Goal: Task Accomplishment & Management: Manage account settings

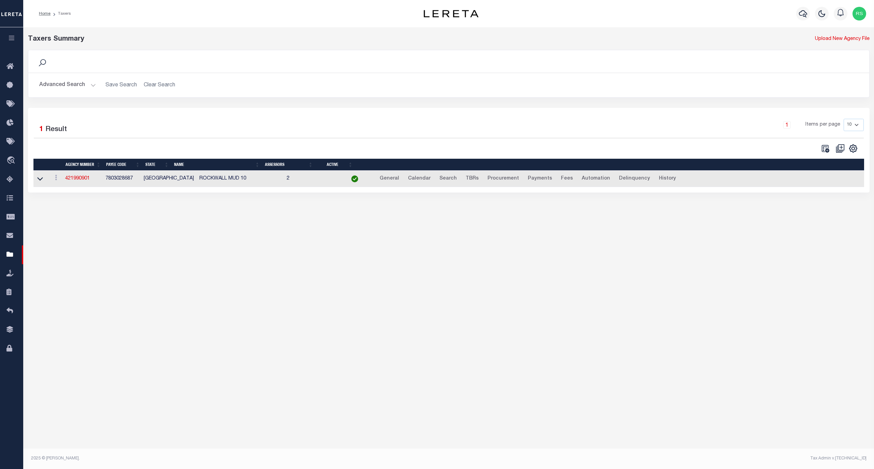
click at [65, 85] on button "Advanced Search" at bounding box center [67, 85] width 57 height 13
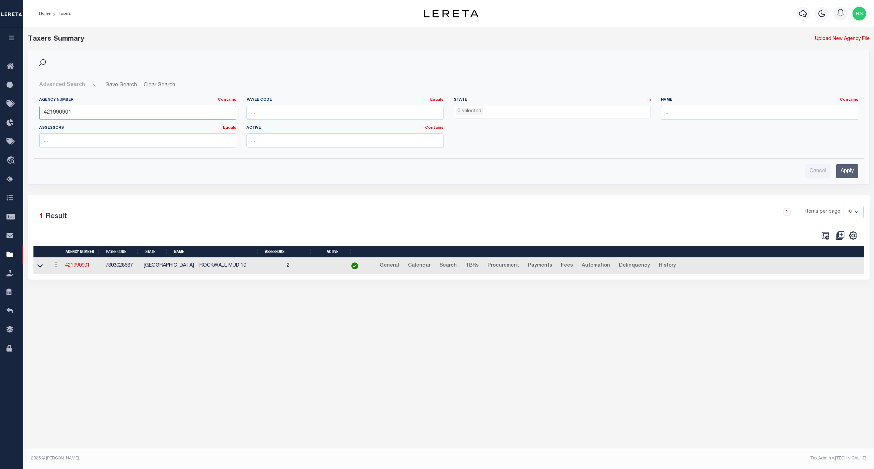
click at [68, 113] on input "421990901" at bounding box center [137, 113] width 197 height 14
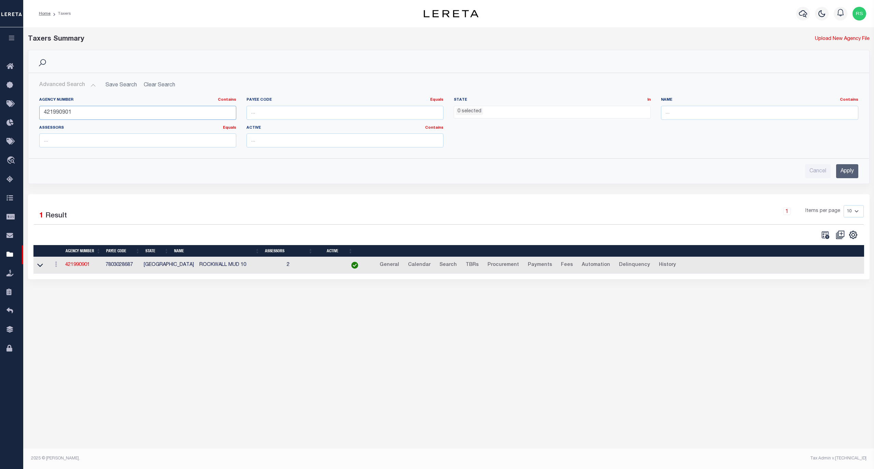
click at [68, 113] on input "421990901" at bounding box center [137, 113] width 197 height 14
paste input "100380102"
type input "100380102"
click at [852, 173] on input "Apply" at bounding box center [847, 171] width 22 height 14
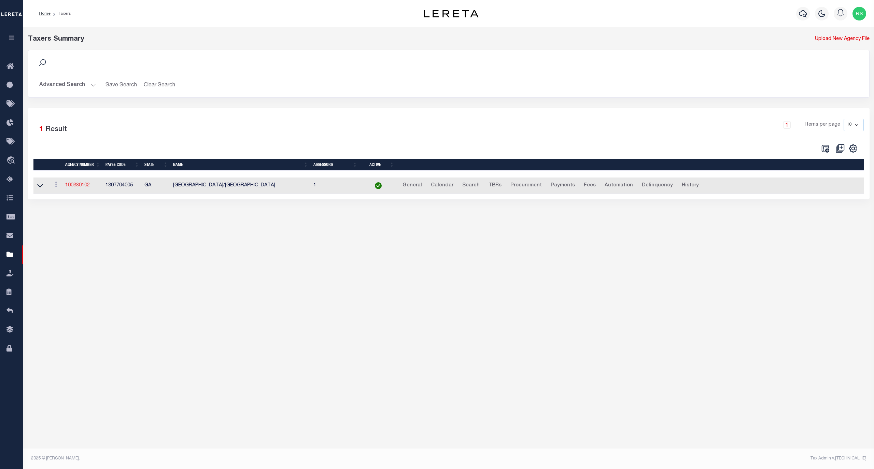
click at [85, 186] on link "100380102" at bounding box center [77, 185] width 25 height 5
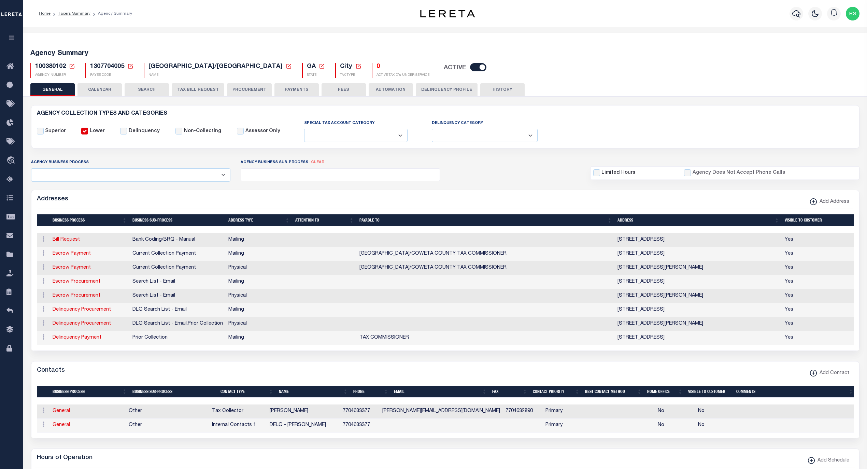
select select
click at [124, 133] on input "Delinquency" at bounding box center [123, 131] width 7 height 7
checkbox input "true"
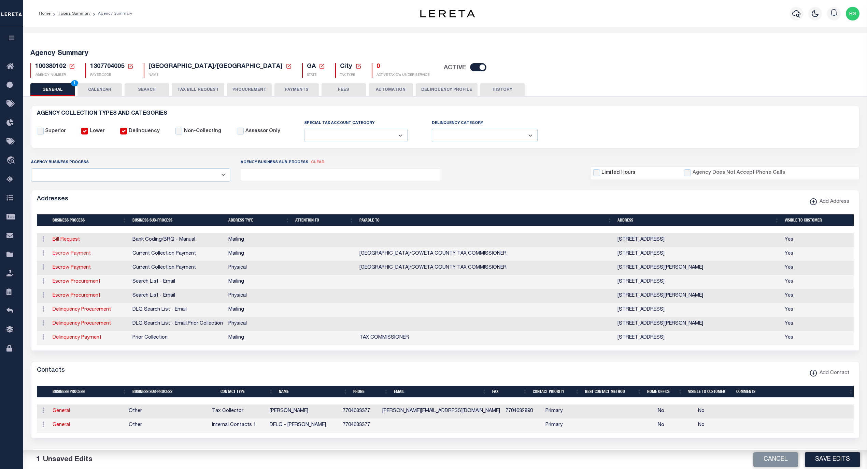
click at [77, 256] on link "Escrow Payment" at bounding box center [72, 253] width 38 height 5
select select "1"
checkbox input "false"
select select
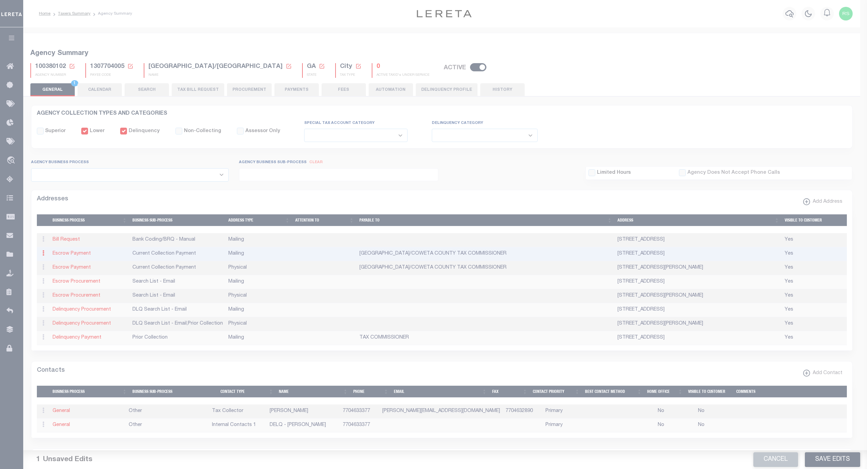
type input "PO BOX 190"
type input "PALMETTO"
select select "GA"
type input "30268"
checkbox input "true"
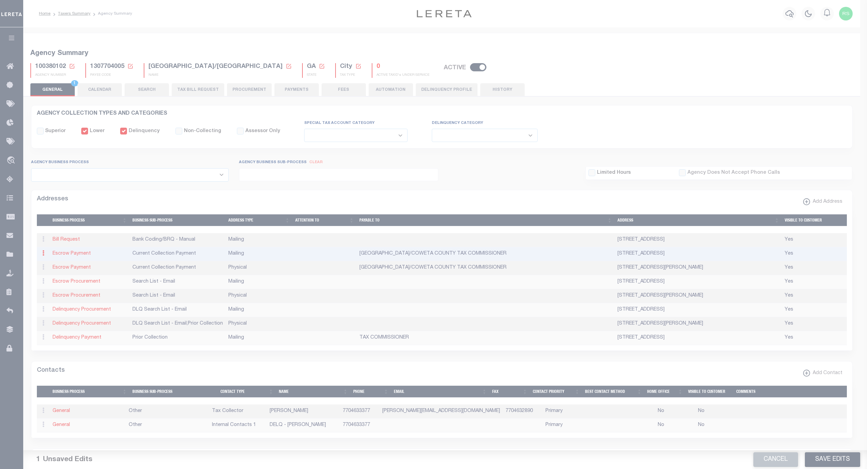
type input "PALMETTO CITY/COWETA COUNTY TAX COMMISSIONER"
select select "3"
select select "11"
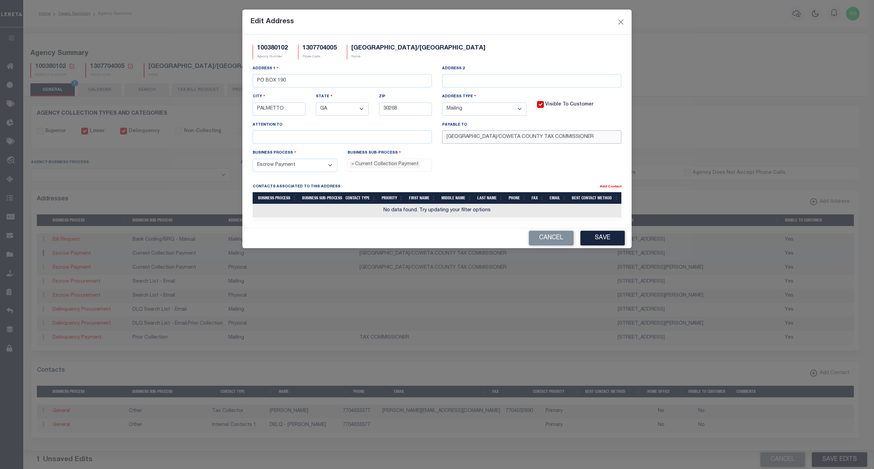
click at [484, 141] on input "PALMETTO CITY/COWETA COUNTY TAX COMMISSIONER" at bounding box center [531, 136] width 179 height 13
type input "PALMETTO CITY TAX COMMISSIONER"
click at [598, 244] on button "Save" at bounding box center [603, 238] width 44 height 15
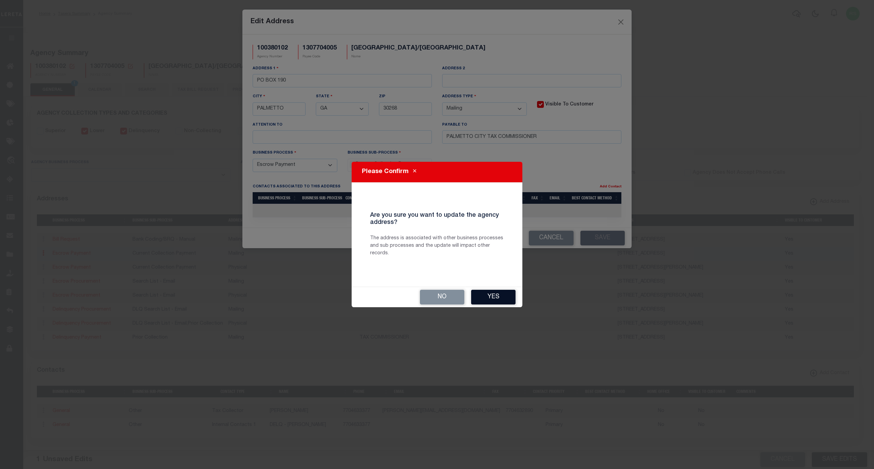
click at [503, 296] on button "Yes" at bounding box center [493, 297] width 44 height 15
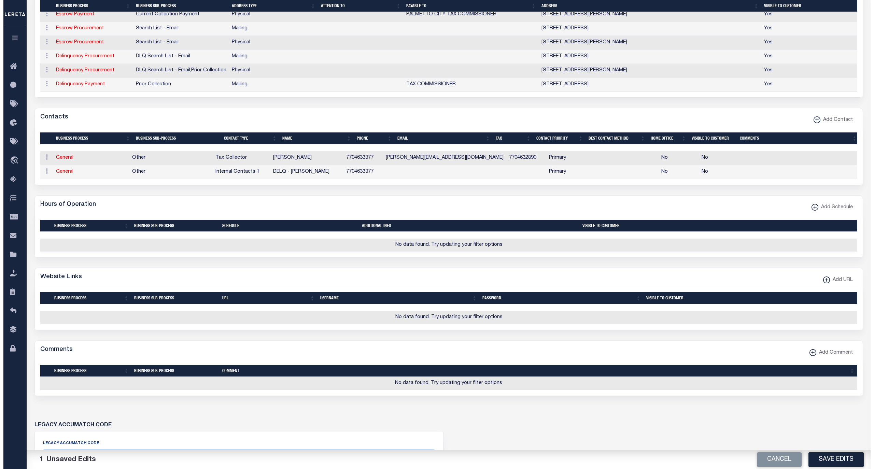
scroll to position [258, 0]
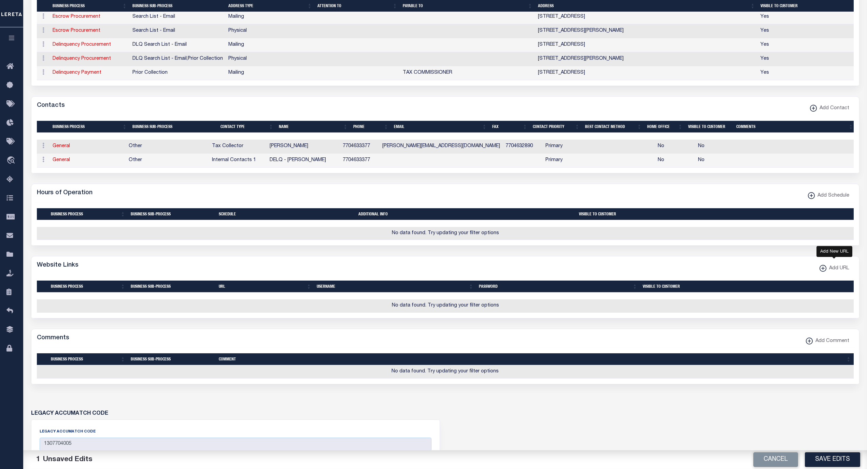
click at [833, 273] on span "Add URL" at bounding box center [838, 269] width 23 height 8
select select
checkbox input "true"
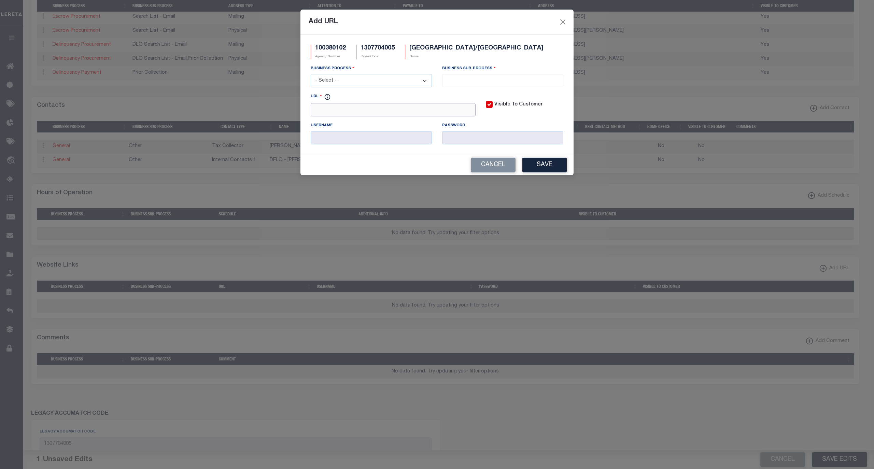
click at [390, 105] on input "URL" at bounding box center [393, 109] width 165 height 13
paste input "www.citypalmetto.com"
type input "www.citypalmetto.com"
click at [376, 80] on select "- Select - All Automation Bill Request Delinquency Payment Delinquency Procurem…" at bounding box center [371, 80] width 121 height 13
select select "6"
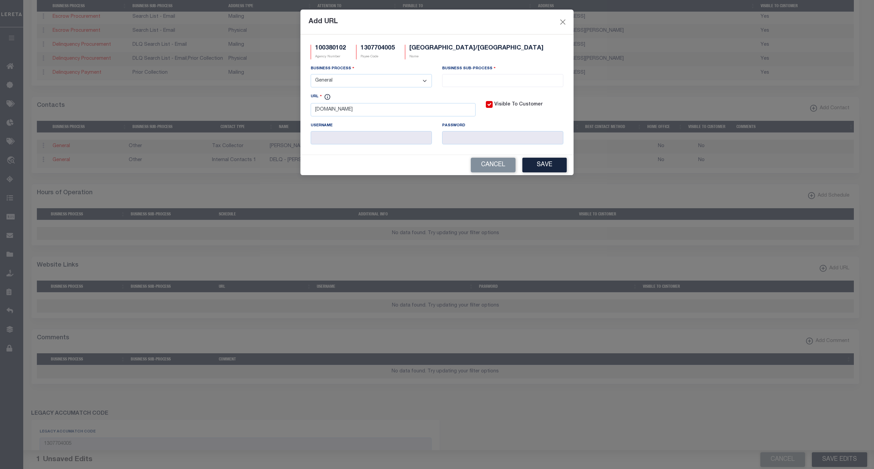
click at [311, 75] on select "- Select - All Automation Bill Request Delinquency Payment Delinquency Procurem…" at bounding box center [371, 80] width 121 height 13
click at [468, 79] on input "search" at bounding box center [502, 80] width 117 height 8
select select "39"
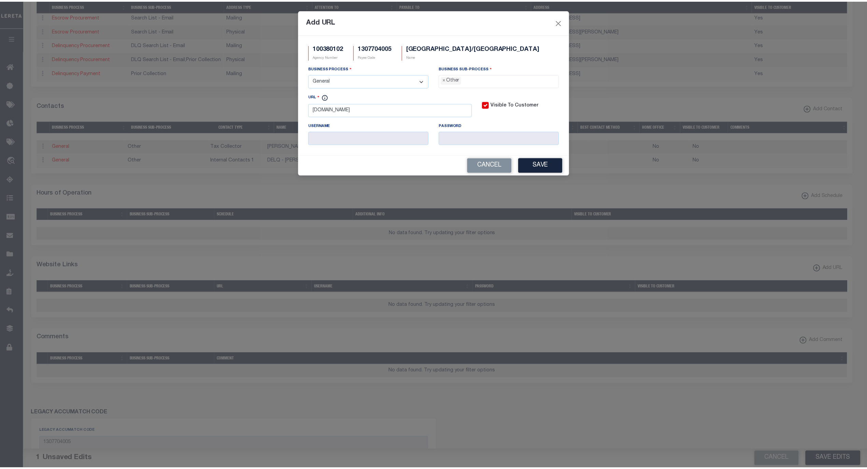
scroll to position [12, 0]
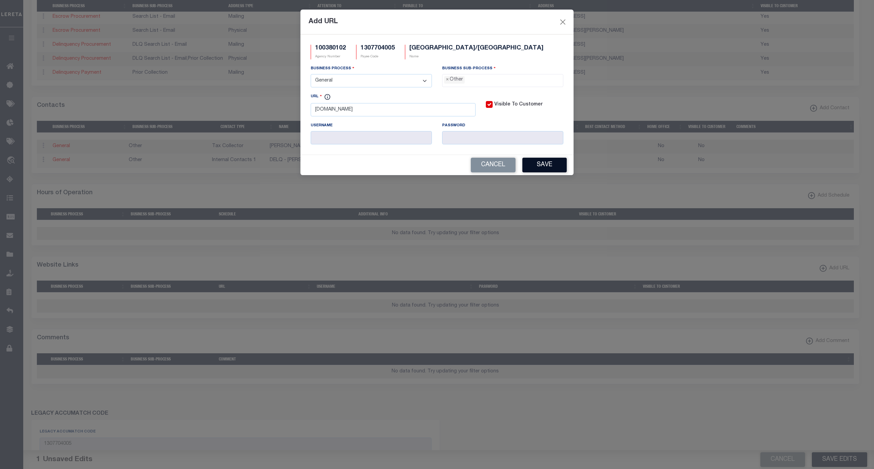
click at [541, 165] on button "Save" at bounding box center [545, 165] width 44 height 15
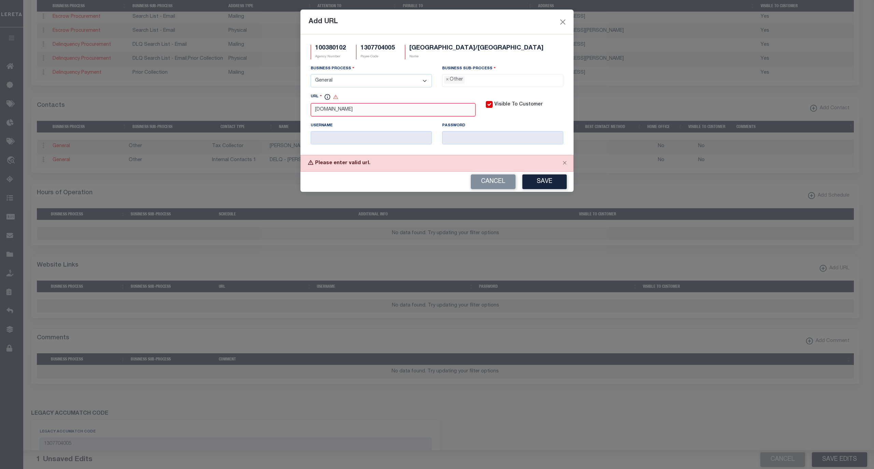
drag, startPoint x: 400, startPoint y: 115, endPoint x: 286, endPoint y: 102, distance: 114.4
click at [286, 102] on div "Add URL 100380102 Agency Number 1307704005 Payee Code PALMETTO CITY/COWETA COUN…" at bounding box center [437, 234] width 874 height 469
paste input "https://www.citypalmetto.com/"
type input "https://www.citypalmetto.com/"
click at [532, 182] on button "Save" at bounding box center [545, 182] width 44 height 15
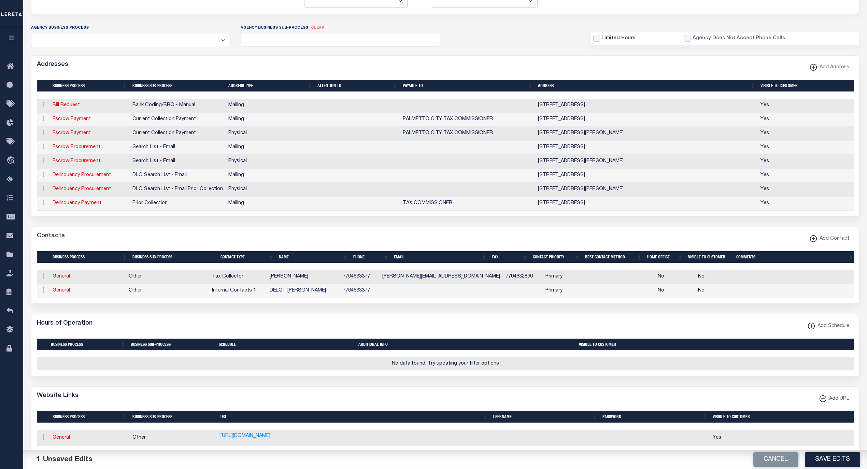
scroll to position [122, 0]
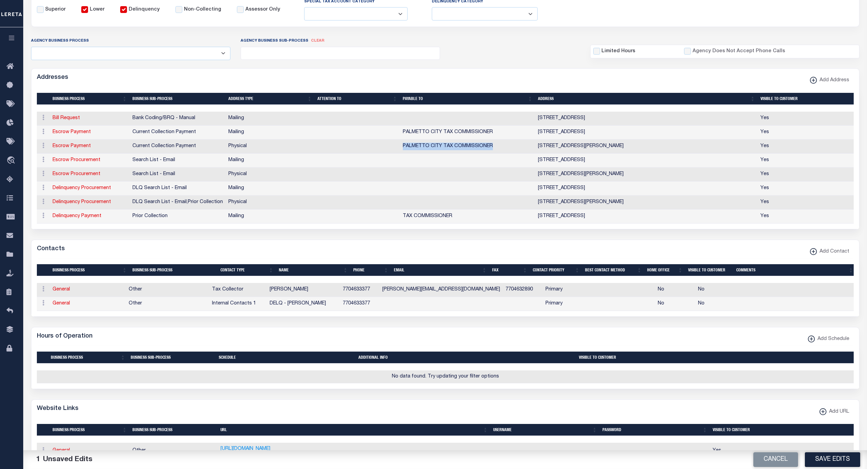
drag, startPoint x: 502, startPoint y: 152, endPoint x: 400, endPoint y: 147, distance: 102.2
click at [400, 147] on td "PALMETTO CITY TAX COMMISSIONER" at bounding box center [467, 147] width 135 height 14
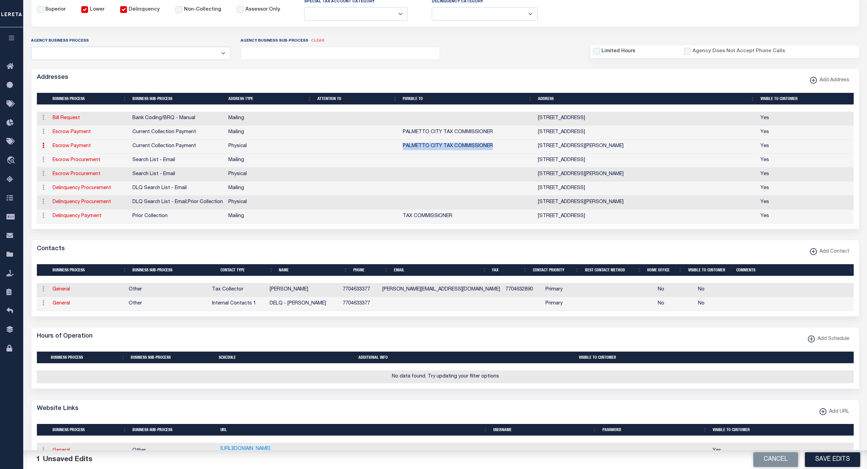
copy td "PALMETTO CITY TAX COMMISSIONER"
click at [85, 219] on link "Delinquency Payment" at bounding box center [77, 216] width 49 height 5
select select
select select "1"
checkbox input "false"
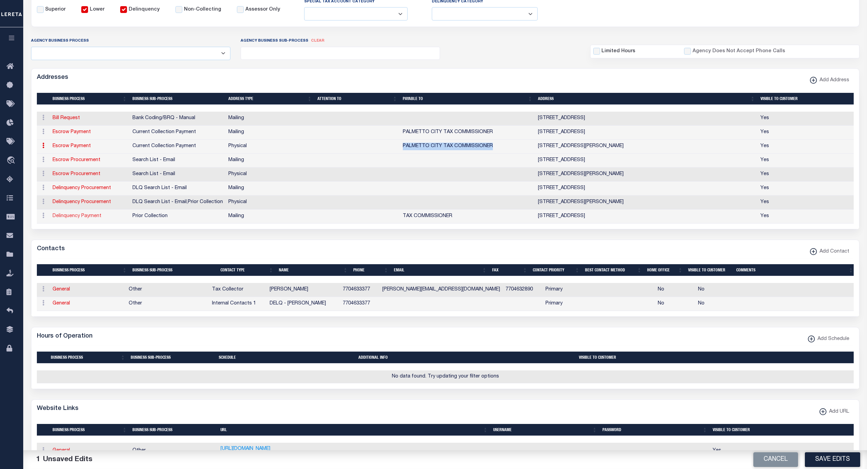
select select
type input "PO BOX 190"
type input "PALMETTO"
select select "GA"
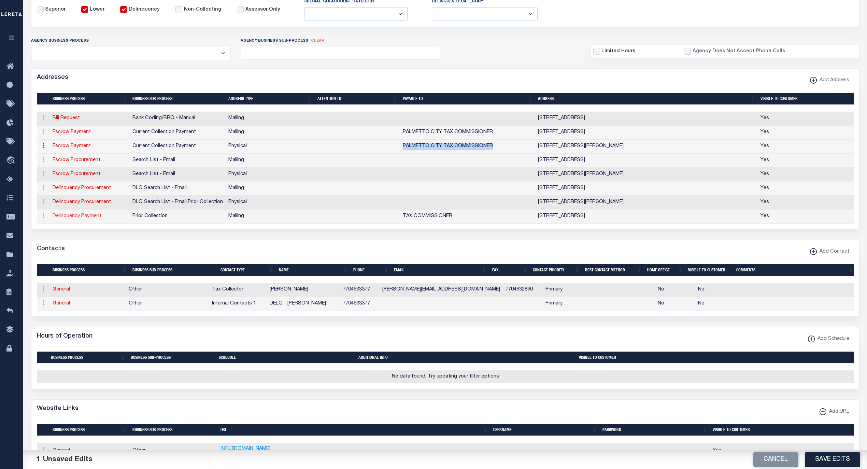
type input "30268"
checkbox input "true"
type input "TAX COMMISSIONER"
select select "5"
select select "27"
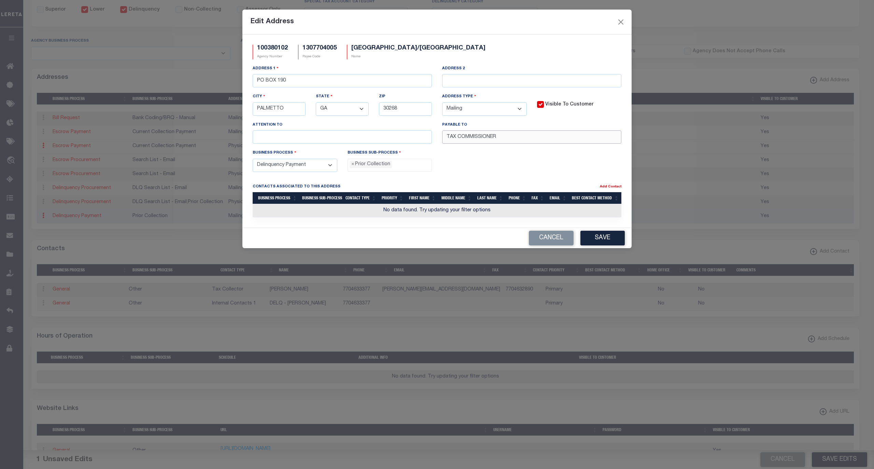
click at [537, 137] on input "TAX COMMISSIONER" at bounding box center [531, 136] width 179 height 13
drag, startPoint x: 573, startPoint y: 141, endPoint x: 345, endPoint y: 126, distance: 228.9
click at [345, 126] on div "Address 1 PO BOX 190 Address 2 City PALMETTO State - Select - AK AL AR AZ CA CO…" at bounding box center [437, 107] width 379 height 84
paste input "PALMETTO CITY TAX COMMISSIONER"
type input "PALMETTO CITY TAX COMMISSIONER"
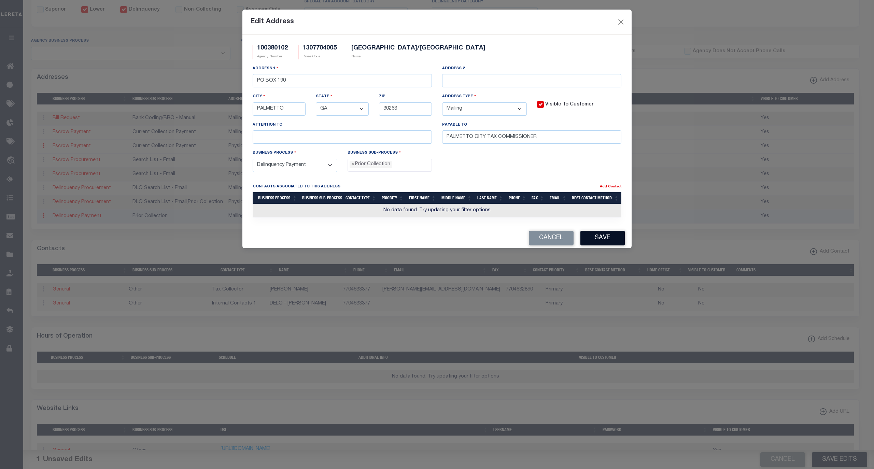
click at [609, 246] on button "Save" at bounding box center [603, 238] width 44 height 15
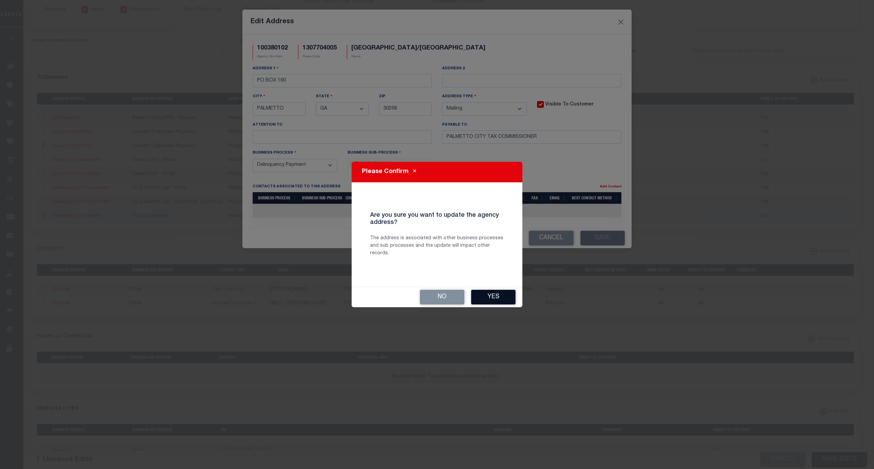
click at [501, 297] on button "Yes" at bounding box center [493, 297] width 44 height 15
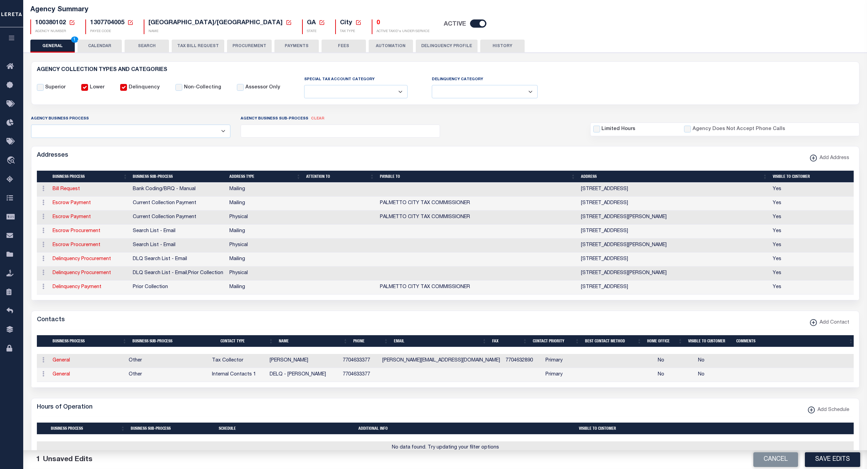
scroll to position [0, 0]
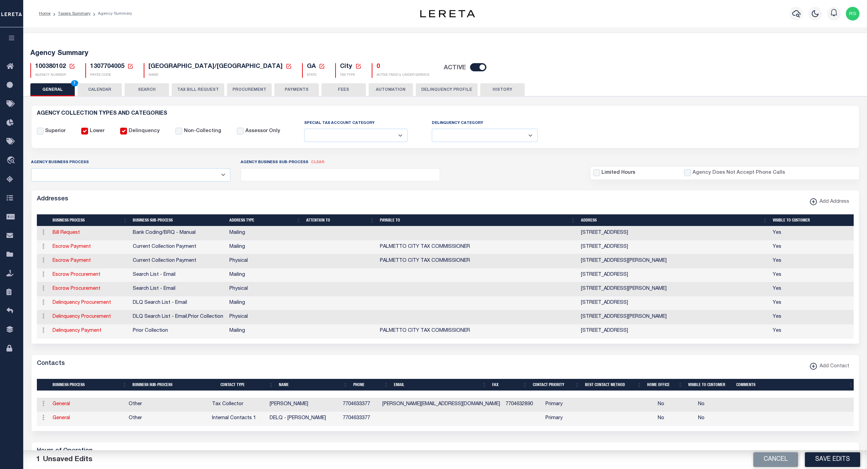
click at [294, 96] on button "PAYMENTS" at bounding box center [297, 89] width 44 height 13
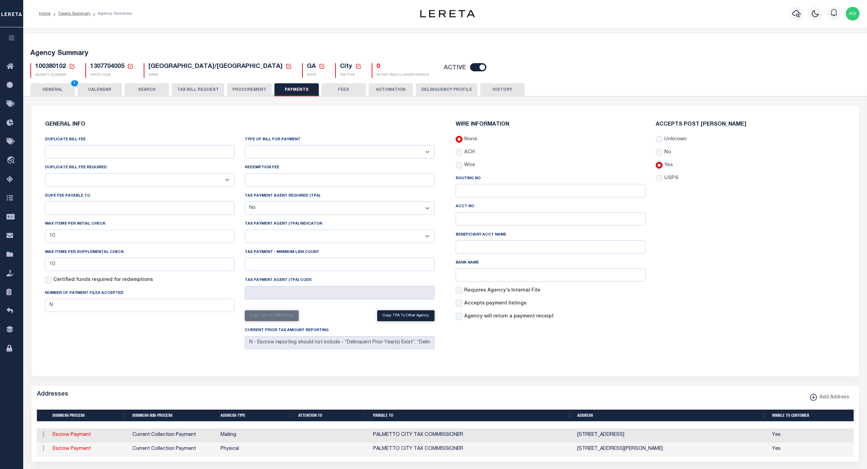
click at [61, 92] on button "GENERAL 1" at bounding box center [52, 89] width 44 height 13
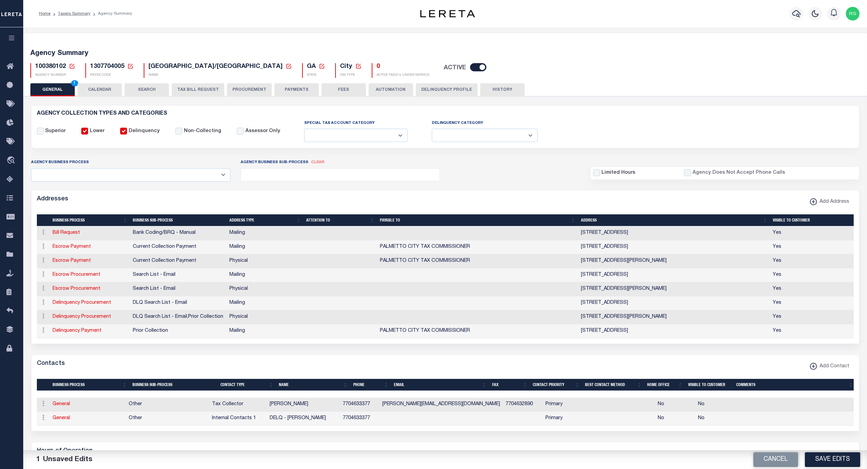
click at [493, 139] on select "Delinquent Lien Sale Agency Delinquent Relevied Agency Delinquent Run Off Agenc…" at bounding box center [485, 135] width 106 height 13
select select "2"
click at [432, 129] on select "Delinquent Lien Sale Agency Delinquent Relevied Agency Delinquent Run Off Agenc…" at bounding box center [485, 135] width 106 height 13
click at [580, 136] on div "Superior Lower Delinquency Non-Collecting Assessor Only" at bounding box center [445, 131] width 827 height 23
drag, startPoint x: 559, startPoint y: 134, endPoint x: 566, endPoint y: 143, distance: 11.0
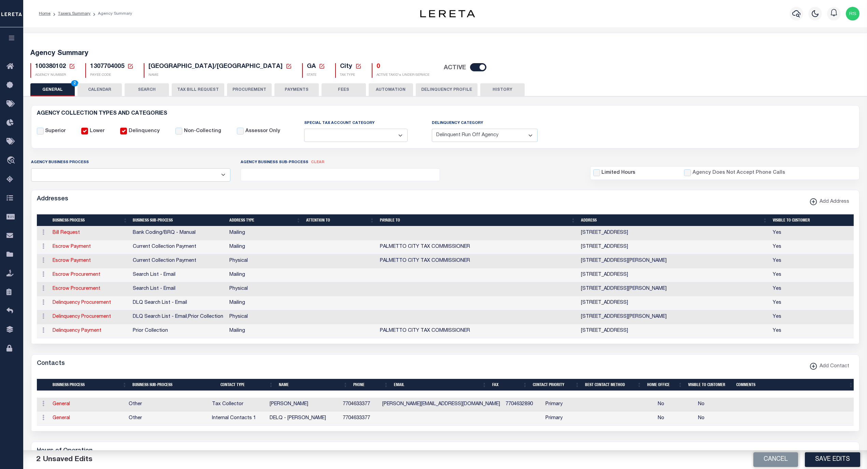
click at [559, 134] on div "Superior Lower Delinquency Non-Collecting Assessor Only" at bounding box center [445, 131] width 827 height 23
click at [832, 461] on button "Save Edits" at bounding box center [832, 460] width 55 height 15
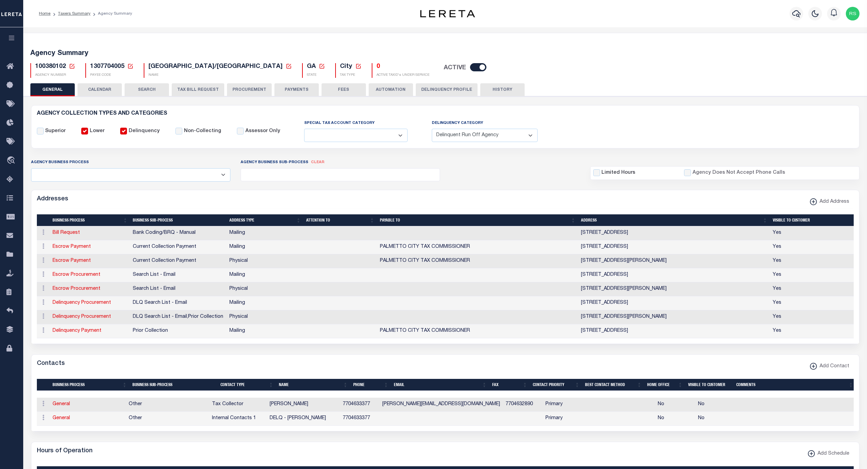
click at [429, 91] on button "Delinquency Profile" at bounding box center [447, 89] width 62 height 13
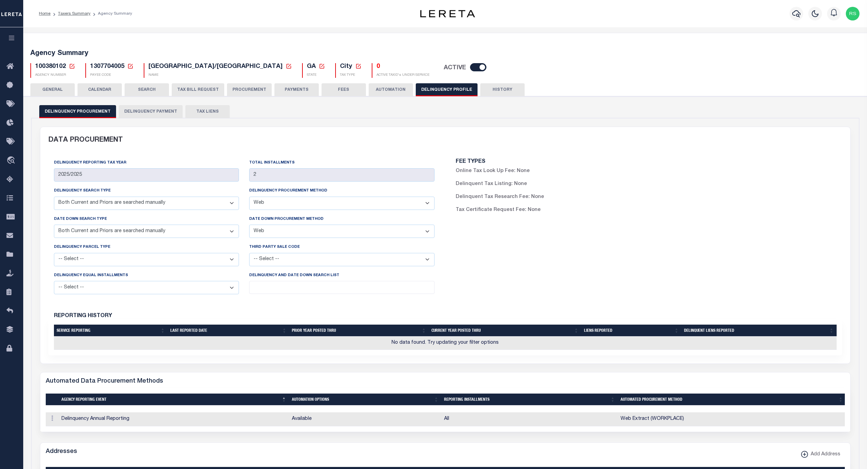
click at [51, 89] on button "GENERAL" at bounding box center [52, 89] width 44 height 13
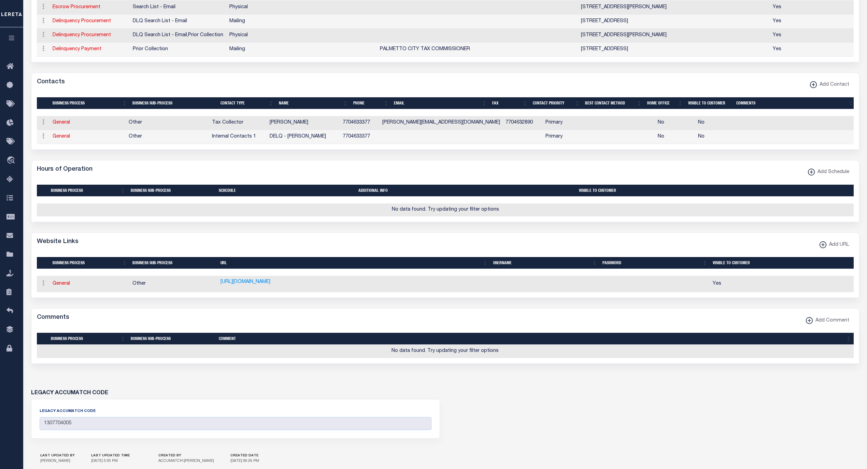
scroll to position [351, 0]
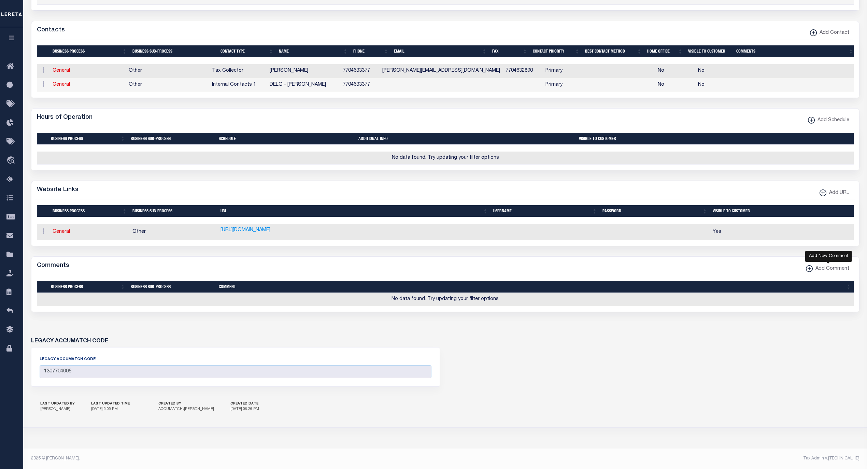
click at [819, 267] on span "Add Comment" at bounding box center [831, 269] width 37 height 8
select select
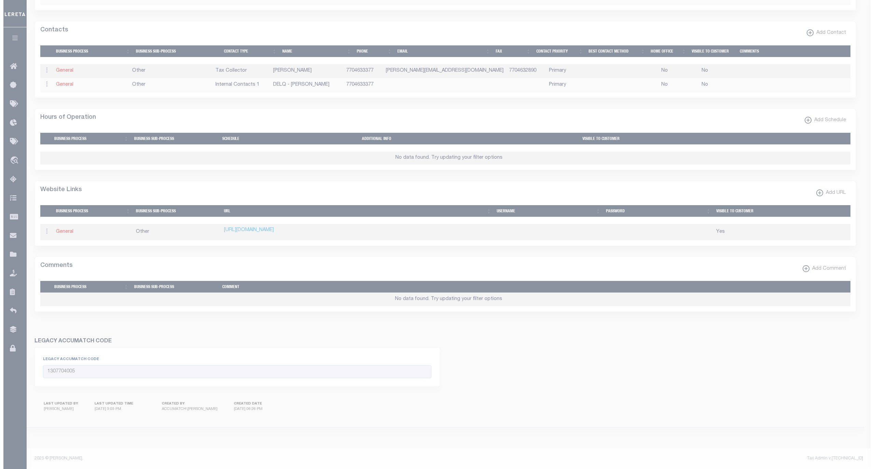
scroll to position [339, 0]
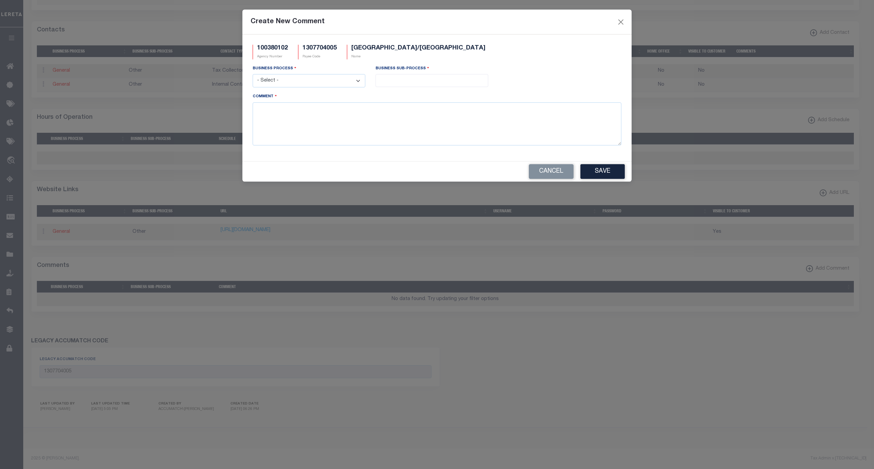
click at [308, 85] on select "- Select - All Automation Bill Request Delinquency Payment Delinquency Procurem…" at bounding box center [309, 80] width 113 height 13
select select "6"
click at [253, 75] on select "- Select - All Automation Bill Request Delinquency Payment Delinquency Procurem…" at bounding box center [309, 80] width 113 height 13
click at [406, 80] on input "search" at bounding box center [432, 80] width 108 height 8
select select "31"
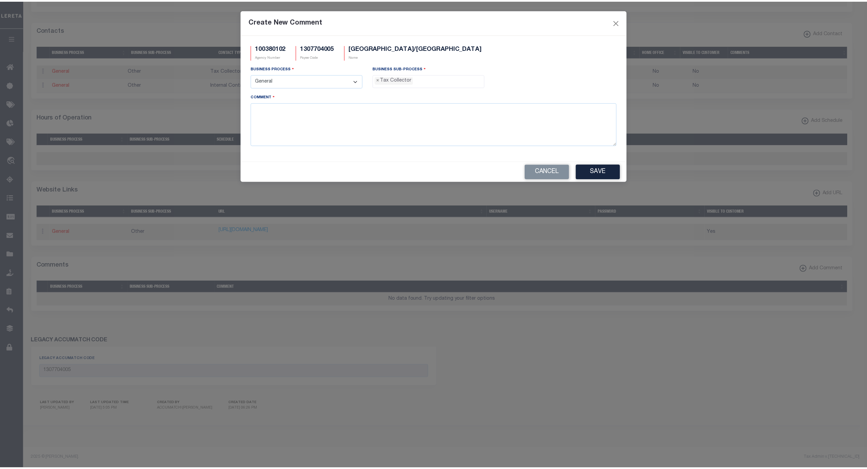
scroll to position [18, 0]
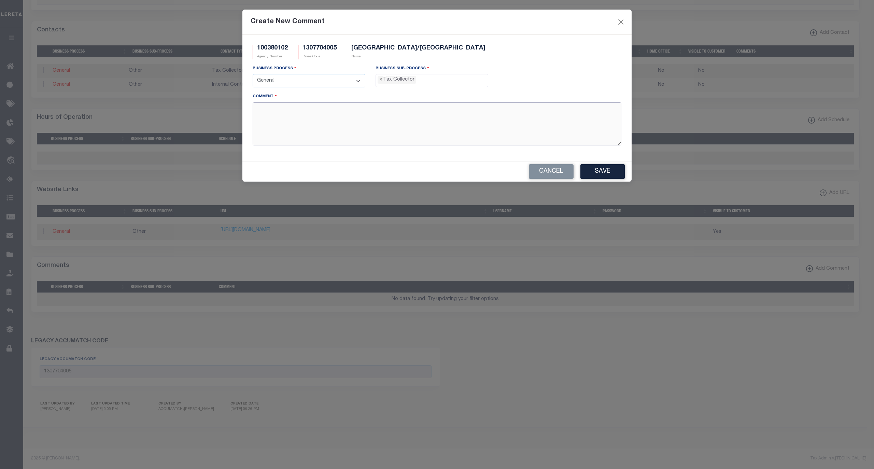
click at [402, 129] on textarea "Comment" at bounding box center [437, 123] width 369 height 43
click at [411, 112] on textarea "Comment" at bounding box center [437, 123] width 369 height 43
paste textarea "2024 AND PRIOR COLLECTED BY CITY TAX OFFICE. 2025 AND FORWARD COLLECTED BY"
click at [494, 119] on textarea "2024 AND PRIOR COLLECTED BY CITY TAX OFFICE. 2025 AND FORWARD COLLECTED BY" at bounding box center [437, 123] width 369 height 43
paste textarea "COWETA COUNTY"
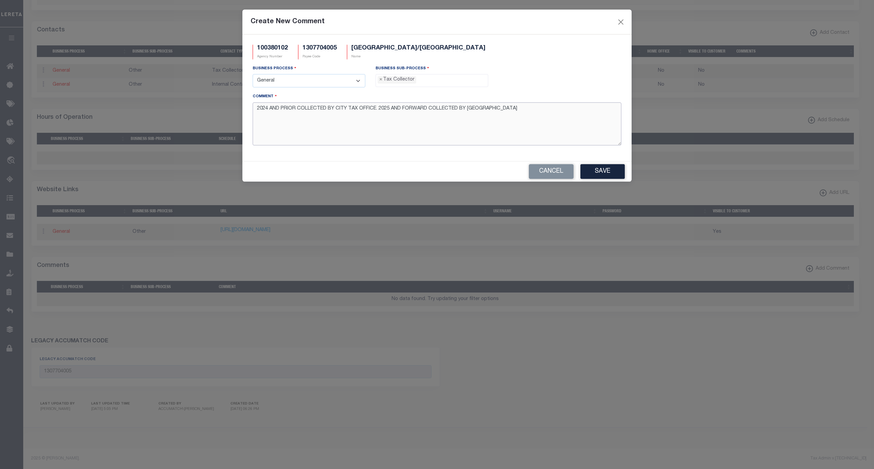
type textarea "2024 AND PRIOR COLLECTED BY CITY TAX OFFICE. 2025 AND FORWARD COLLECTED BY COWE…"
click at [609, 173] on button "Save" at bounding box center [603, 171] width 44 height 15
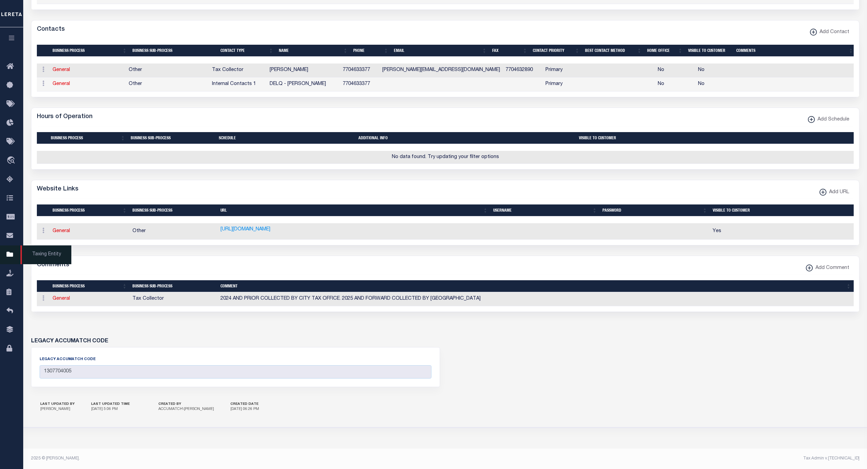
click at [36, 254] on span "Taxing Entity" at bounding box center [45, 255] width 51 height 19
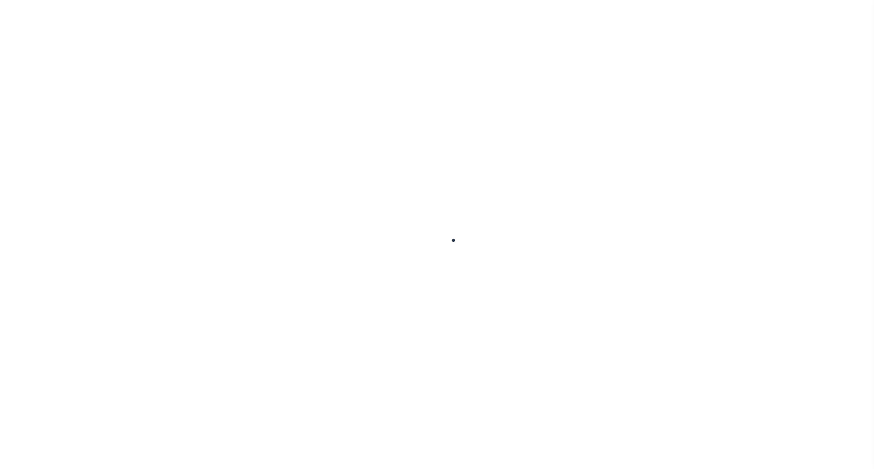
select select
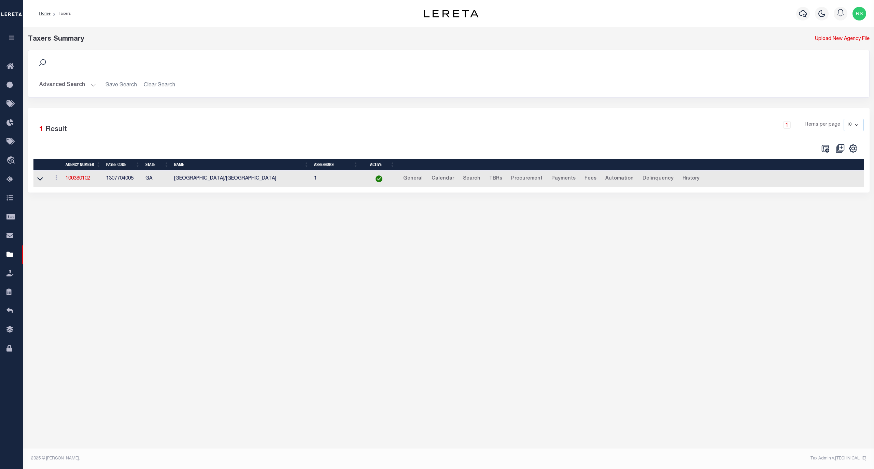
click at [62, 85] on button "Advanced Search" at bounding box center [67, 85] width 57 height 13
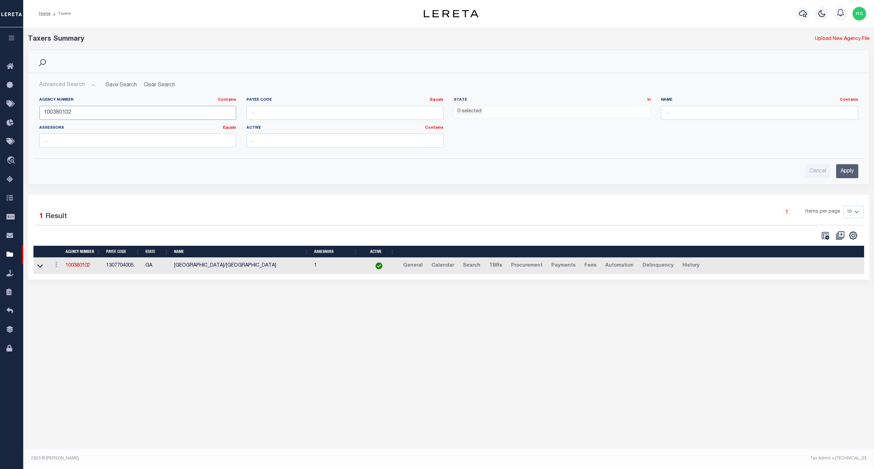
click at [70, 112] on input "100380102" at bounding box center [137, 113] width 197 height 14
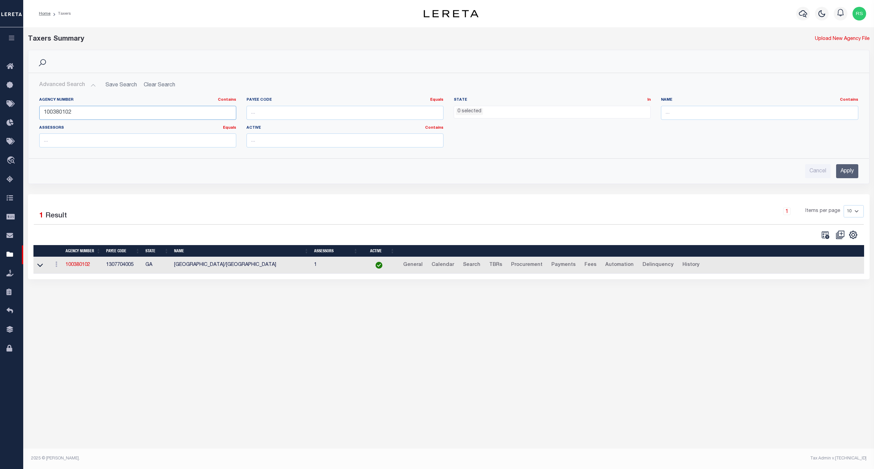
paste input "139"
type input "101390102"
click at [849, 171] on input "Apply" at bounding box center [847, 171] width 22 height 14
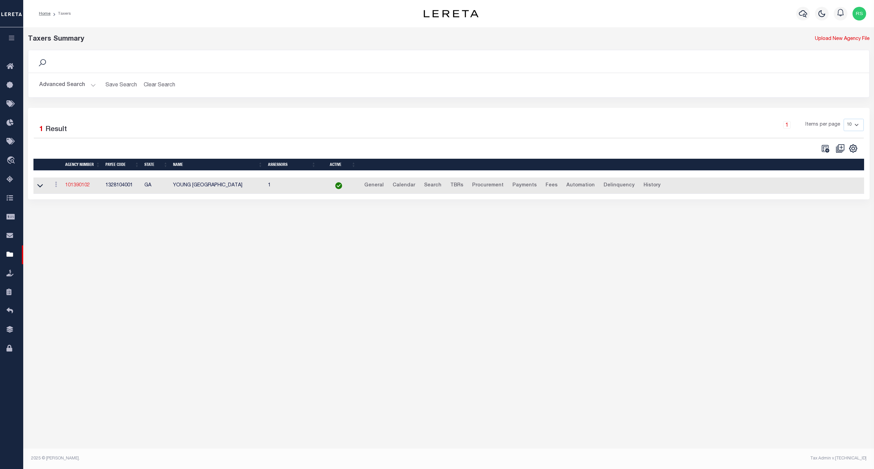
click at [82, 186] on link "101390102" at bounding box center [77, 185] width 25 height 5
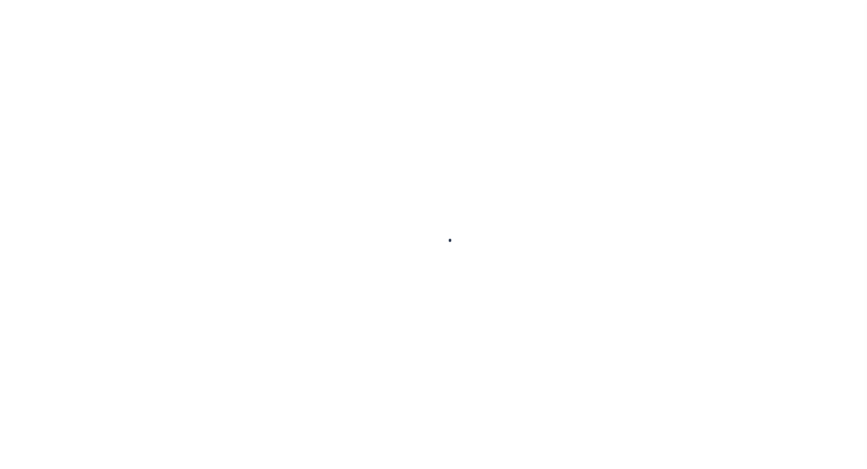
select select
checkbox input "false"
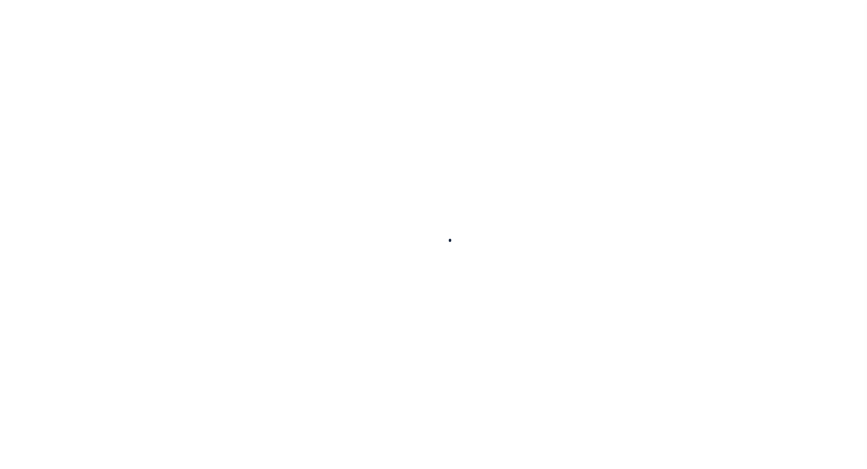
checkbox input "false"
type input "1328104001"
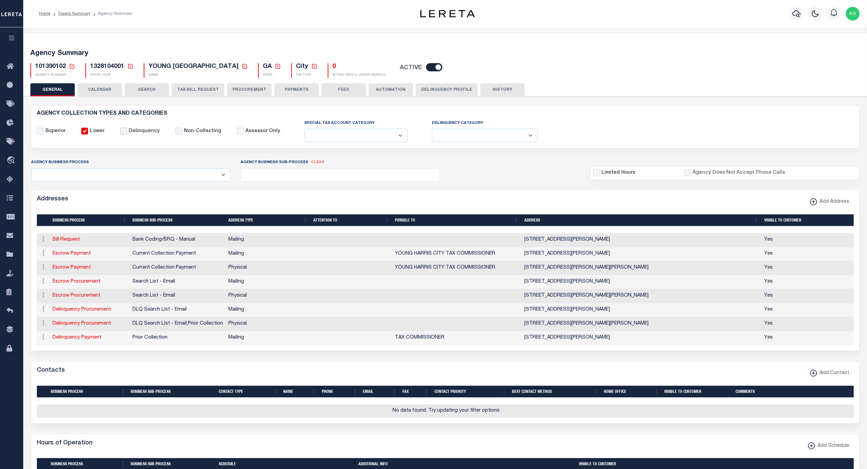
click at [121, 131] on input "Delinquency" at bounding box center [123, 131] width 7 height 7
checkbox input "true"
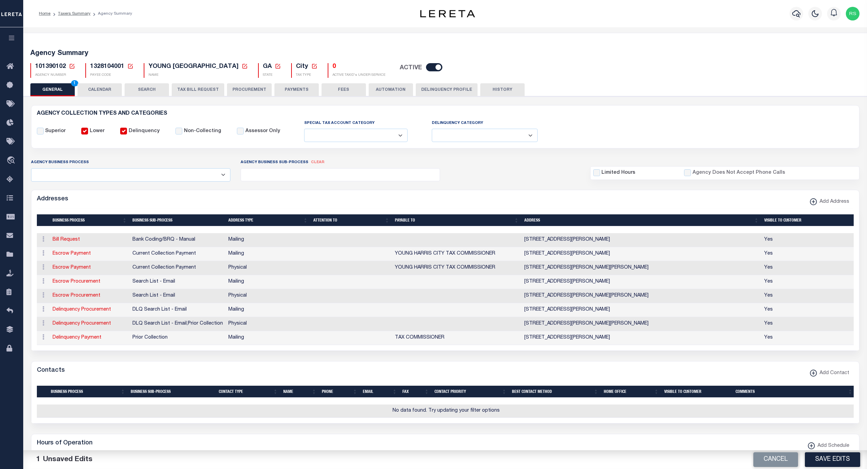
click at [465, 139] on select "Delinquent Lien Sale Agency Delinquent Relevied Agency Delinquent Run Off Agenc…" at bounding box center [485, 135] width 106 height 13
select select "2"
click at [432, 129] on select "Delinquent Lien Sale Agency Delinquent Relevied Agency Delinquent Run Off Agenc…" at bounding box center [485, 135] width 106 height 13
click at [481, 198] on div "Addresses Add Address" at bounding box center [445, 199] width 828 height 19
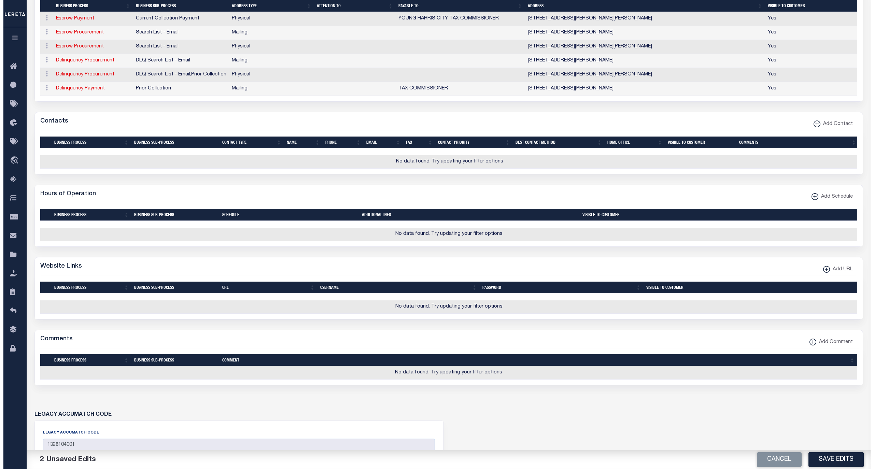
scroll to position [288, 0]
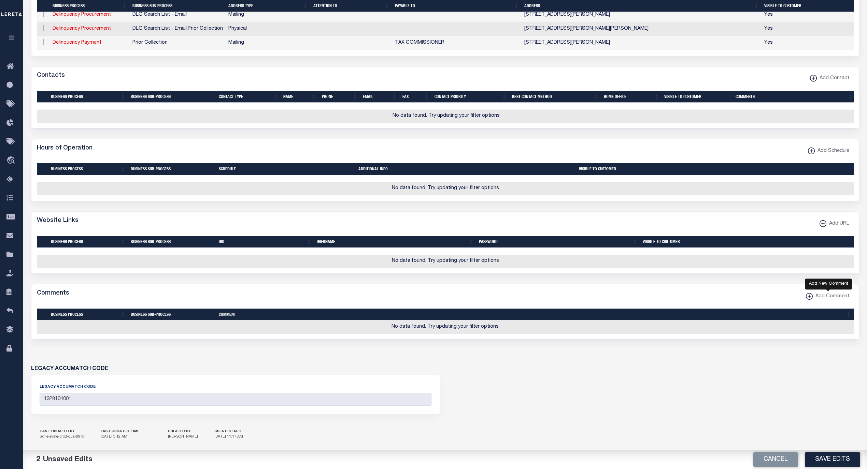
click at [824, 301] on span "Add Comment" at bounding box center [831, 297] width 37 height 8
select select
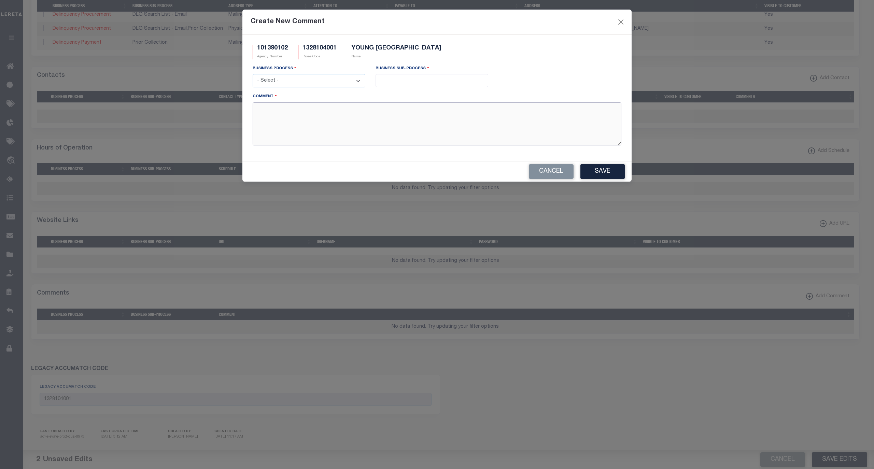
click at [406, 139] on textarea "Comment" at bounding box center [437, 123] width 369 height 43
paste textarea "2024 AND PRIOR CITY TAXES ARE COLLECTED BY THE CITY TAX OFFICE. THE 2025 AND FU…"
type textarea "2024 AND PRIOR CITY TAXES ARE COLLECTED BY THE CITY TAX OFFICE. THE 2025 AND FU…"
click at [347, 81] on select "- Select - All Automation Bill Request Delinquency Payment Delinquency Procurem…" at bounding box center [309, 80] width 113 height 13
select select "6"
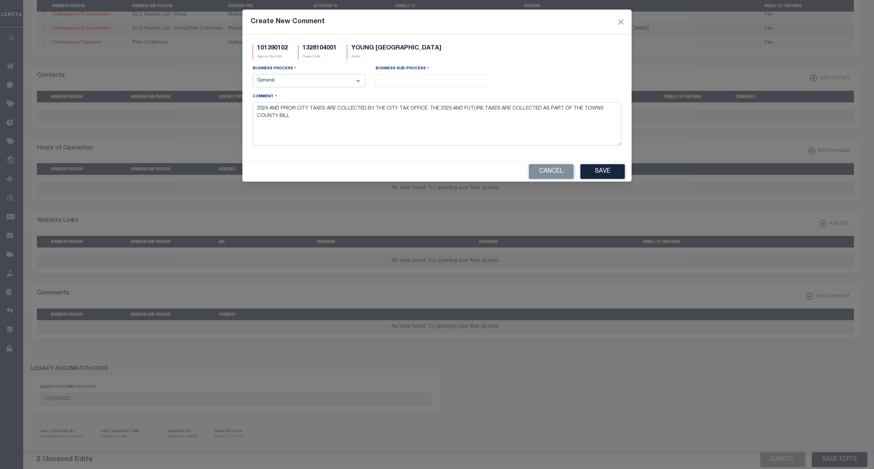
click at [253, 75] on select "- Select - All Automation Bill Request Delinquency Payment Delinquency Procurem…" at bounding box center [309, 80] width 113 height 13
click at [391, 84] on input "search" at bounding box center [432, 80] width 108 height 8
select select "31"
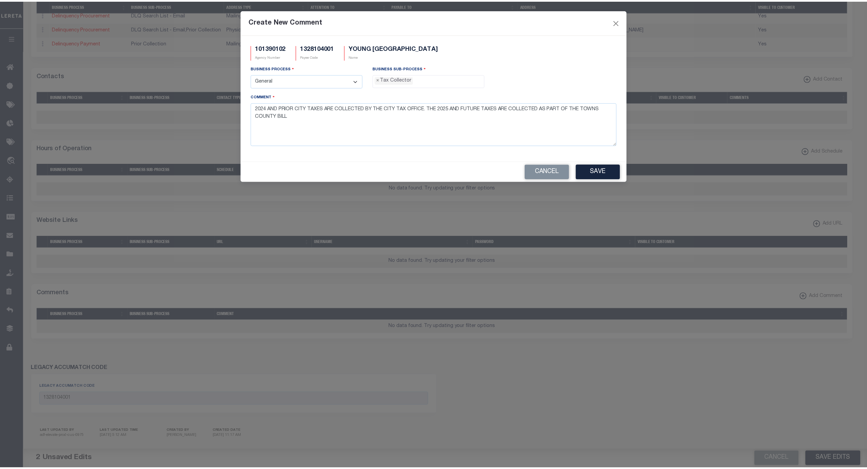
scroll to position [18, 0]
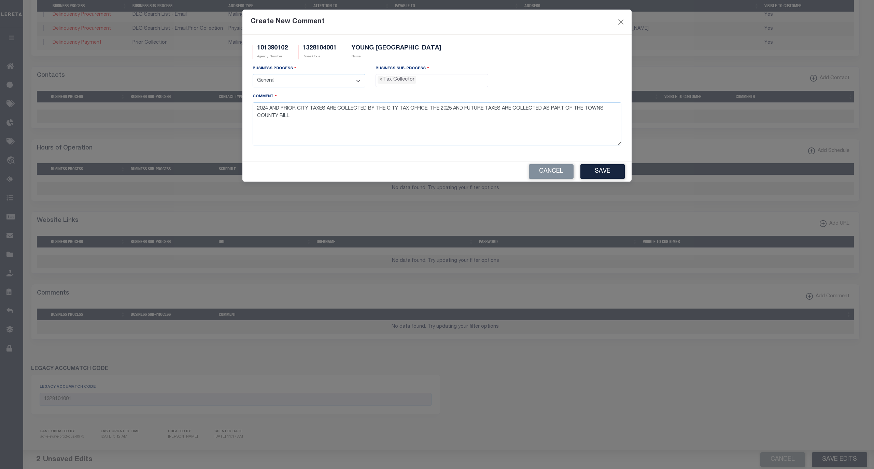
click at [609, 174] on button "Save" at bounding box center [603, 171] width 44 height 15
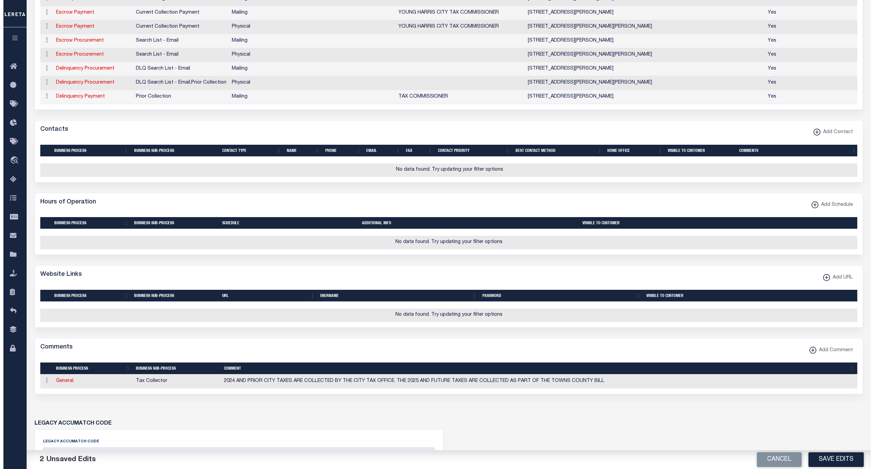
scroll to position [122, 0]
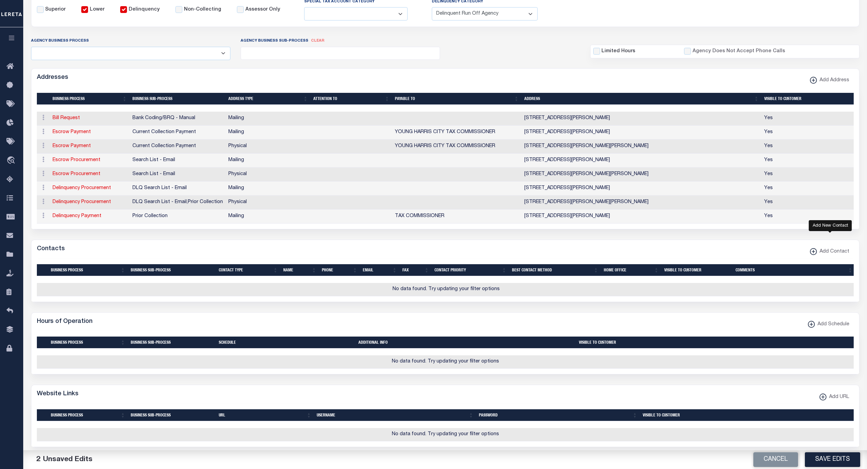
click at [817, 255] on xmlns\ "button" at bounding box center [813, 251] width 7 height 7
select select "1"
checkbox input "false"
checkbox input "true"
select select
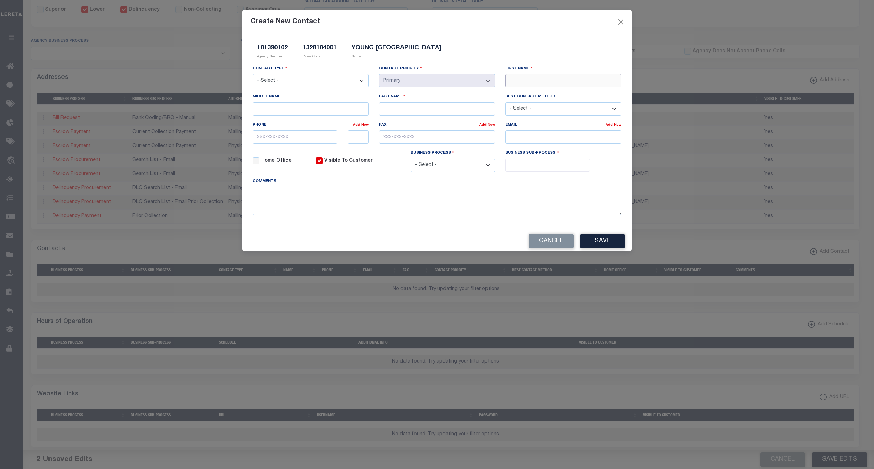
click at [519, 83] on input "First Name" at bounding box center [563, 80] width 116 height 13
paste input "NICOLETTE WADE"
type input "NICOLETTE WADE"
click at [409, 107] on input "Last Name" at bounding box center [437, 108] width 116 height 13
paste input "NICOLETTE WADE"
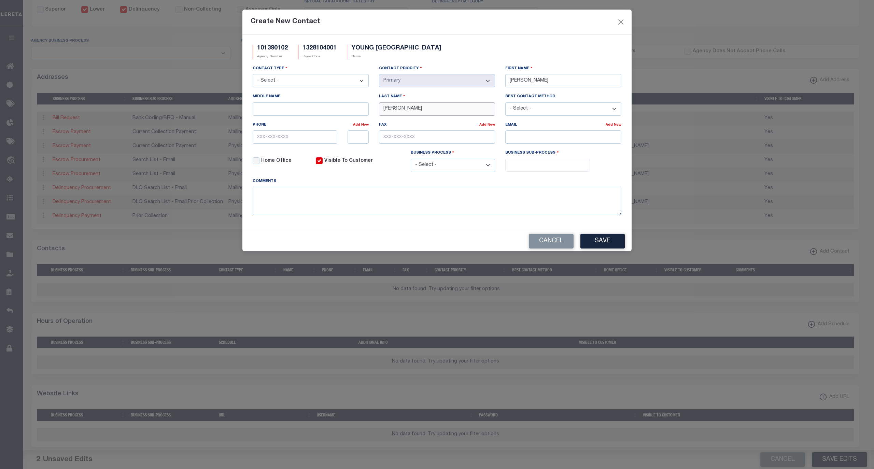
click at [414, 109] on input "NICOLETTE WADE" at bounding box center [437, 108] width 116 height 13
click at [400, 113] on input "NICOLETTE WADE" at bounding box center [437, 108] width 116 height 13
type input "WADE"
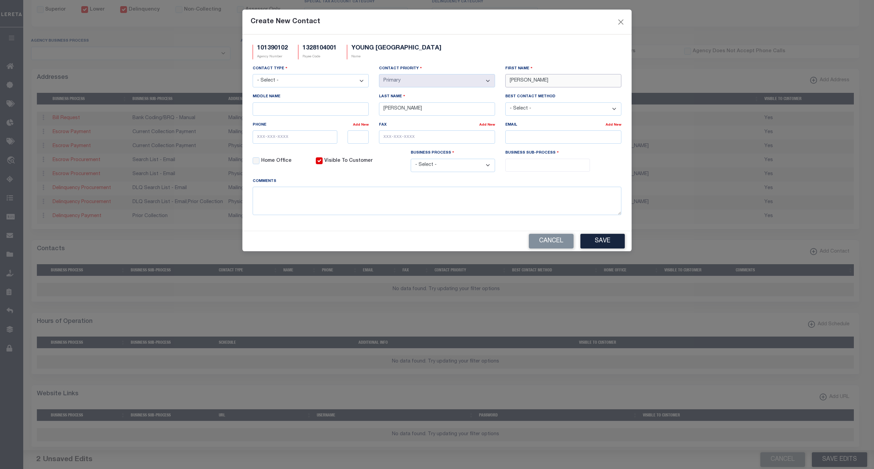
click at [545, 82] on input "NICOLETTE WADE" at bounding box center [563, 80] width 116 height 13
type input "NICOLETTE"
click at [547, 137] on input "email" at bounding box center [563, 136] width 116 height 13
paste input "CITYOFYH@WINDSTREAM.NET"
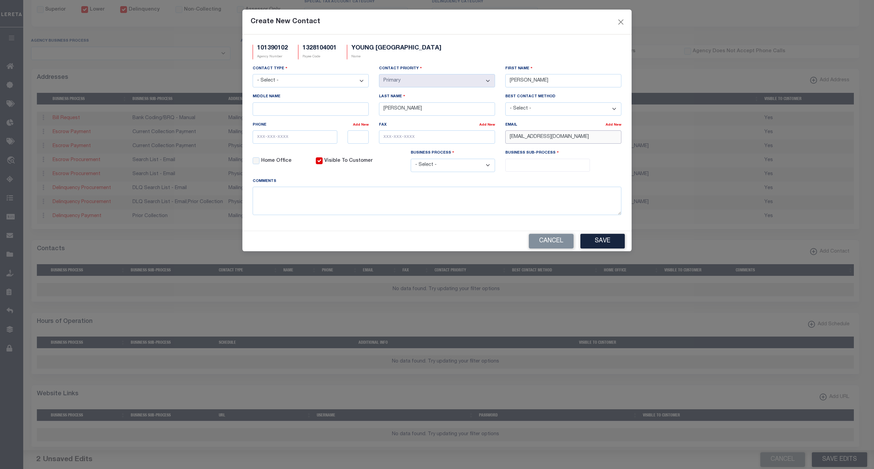
type input "CITYOFYH@WINDSTREAM.NET"
click at [287, 138] on input "text" at bounding box center [295, 136] width 85 height 13
paste input "706-379-3171"
type input "706-379-3171"
click at [447, 136] on input "text" at bounding box center [437, 136] width 116 height 13
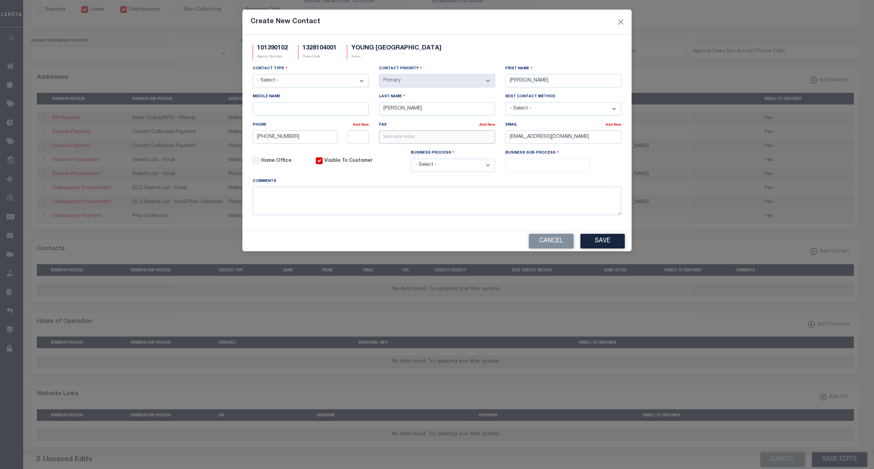
paste input "706-379-3172"
type input "706-379-3172"
click at [319, 81] on select "- Select - Assessor Clerk Internal Contacts 1 Internal Contacts 2 Internal Cont…" at bounding box center [311, 80] width 116 height 13
select select "2"
click at [253, 75] on select "- Select - Assessor Clerk Internal Contacts 1 Internal Contacts 2 Internal Cont…" at bounding box center [311, 80] width 116 height 13
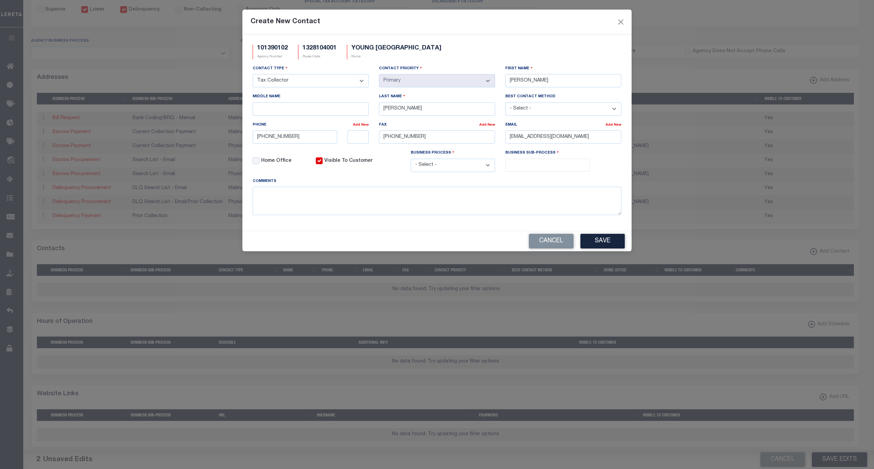
click at [455, 164] on select "- Select - All Automation Bill Request Delinquency Payment Delinquency Procurem…" at bounding box center [453, 165] width 85 height 13
select select "6"
click at [411, 162] on select "- Select - All Automation Bill Request Delinquency Payment Delinquency Procurem…" at bounding box center [453, 165] width 85 height 13
click at [530, 166] on input "search" at bounding box center [547, 165] width 80 height 8
select select "31"
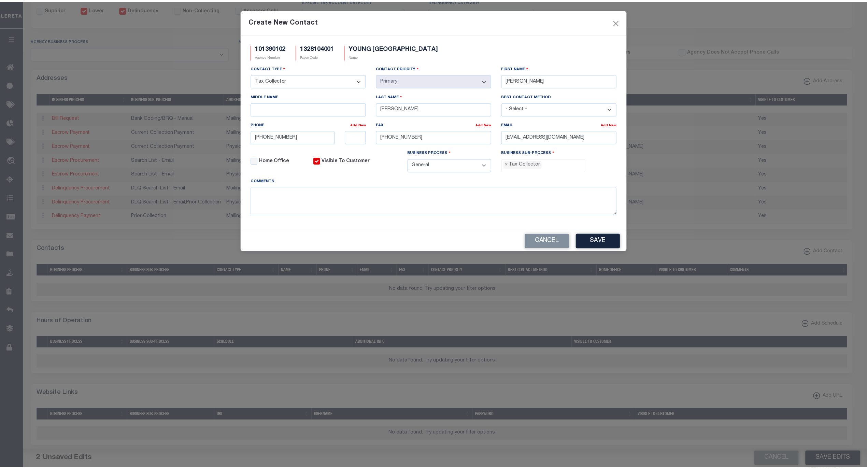
scroll to position [18, 0]
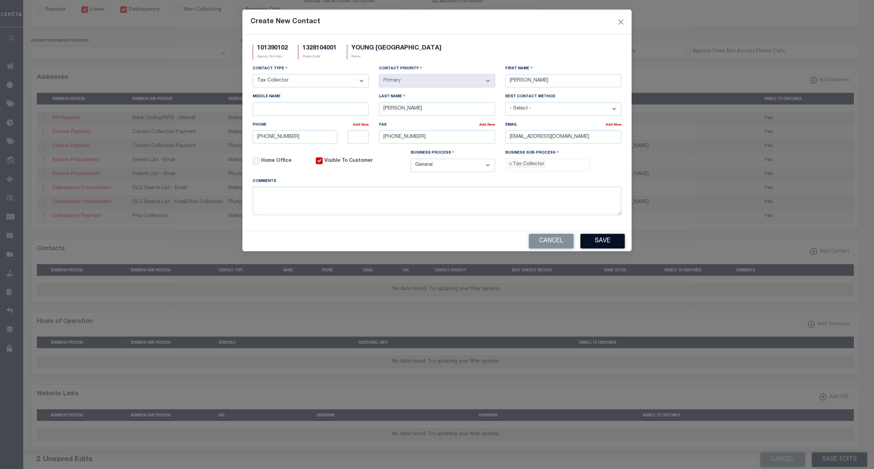
click at [596, 244] on button "Save" at bounding box center [603, 241] width 44 height 15
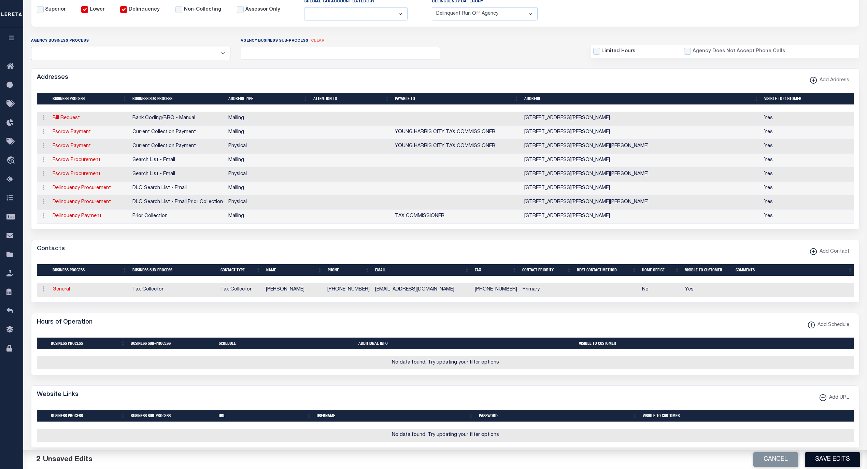
click at [831, 457] on button "Save Edits" at bounding box center [832, 460] width 55 height 15
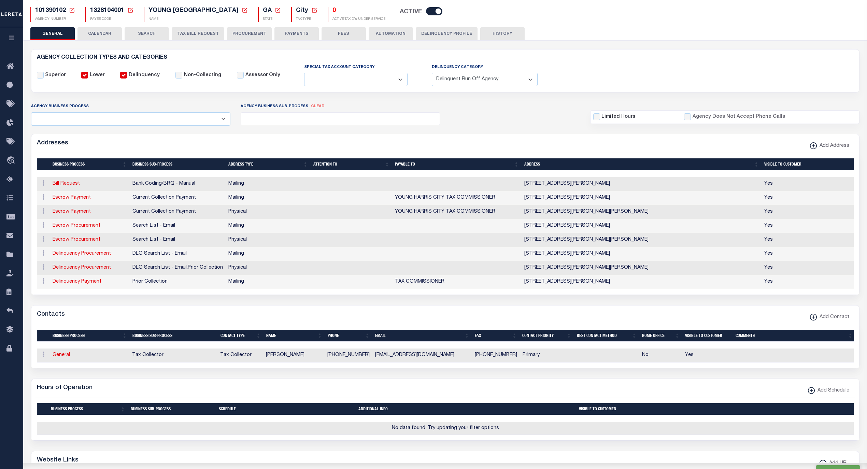
scroll to position [45, 0]
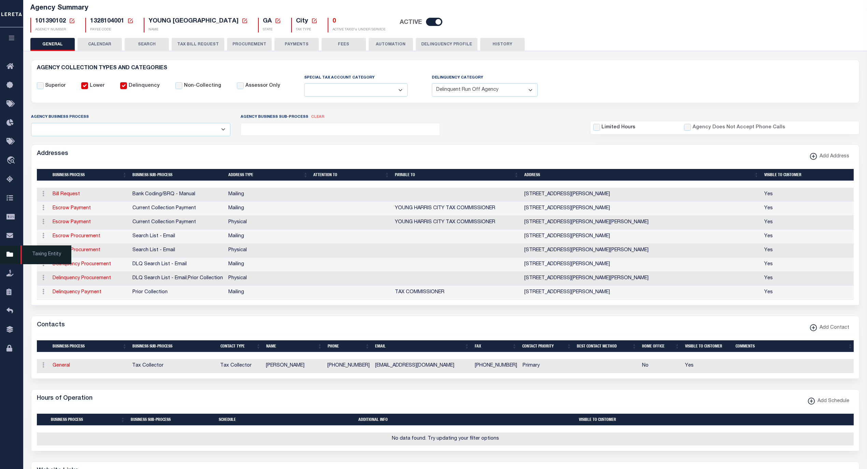
click at [39, 253] on span "Taxing Entity" at bounding box center [45, 255] width 51 height 19
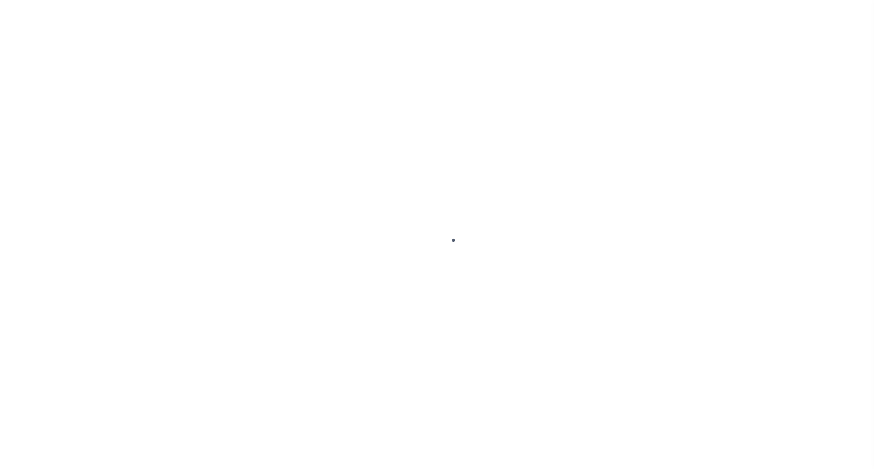
select select
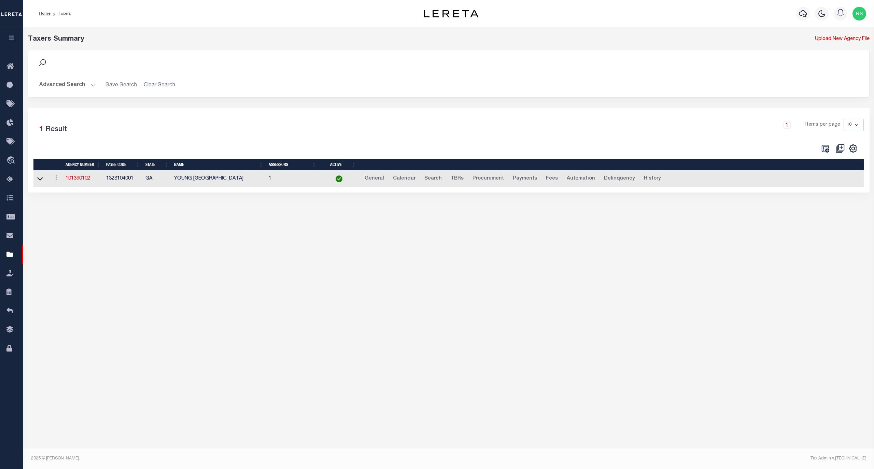
click at [57, 85] on button "Advanced Search" at bounding box center [67, 85] width 57 height 13
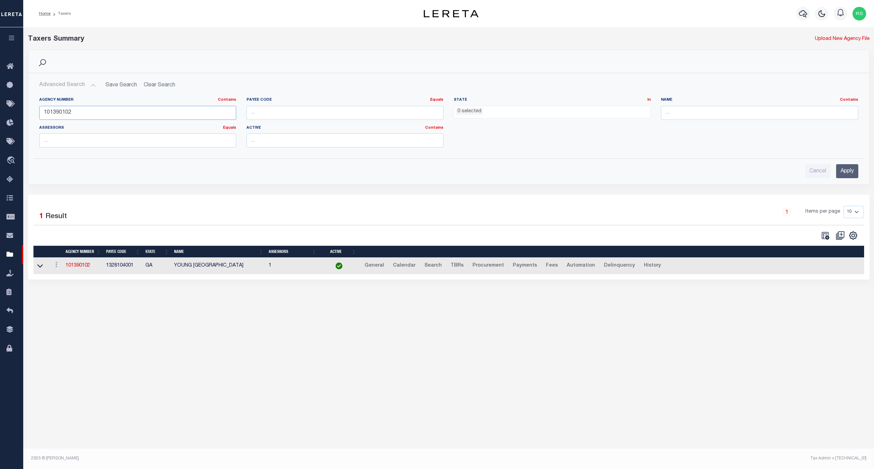
click at [74, 112] on input "101390102" at bounding box center [137, 113] width 197 height 14
paste input "450270201"
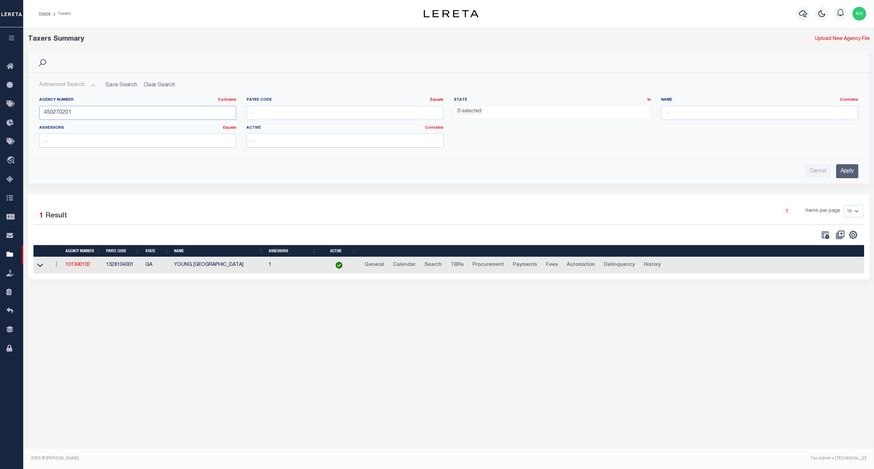
type input "450270201"
click at [846, 171] on input "Apply" at bounding box center [847, 171] width 22 height 14
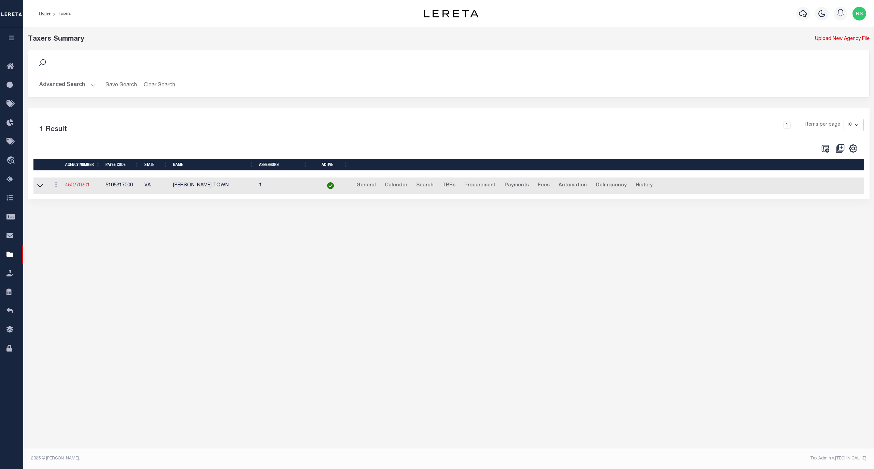
click at [77, 186] on link "450270201" at bounding box center [77, 185] width 25 height 5
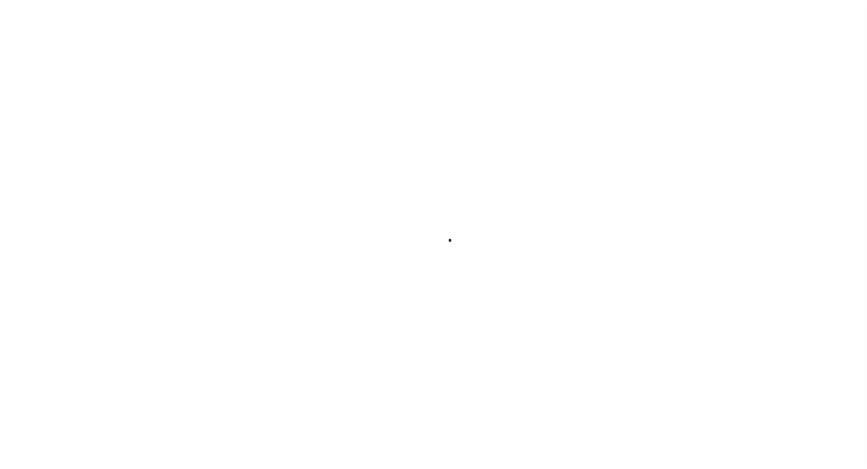
select select
checkbox input "false"
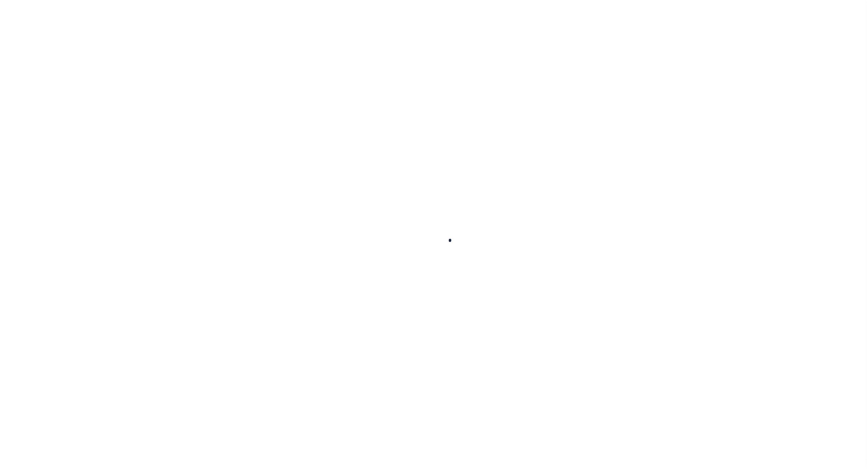
checkbox input "false"
type input "5105317000"
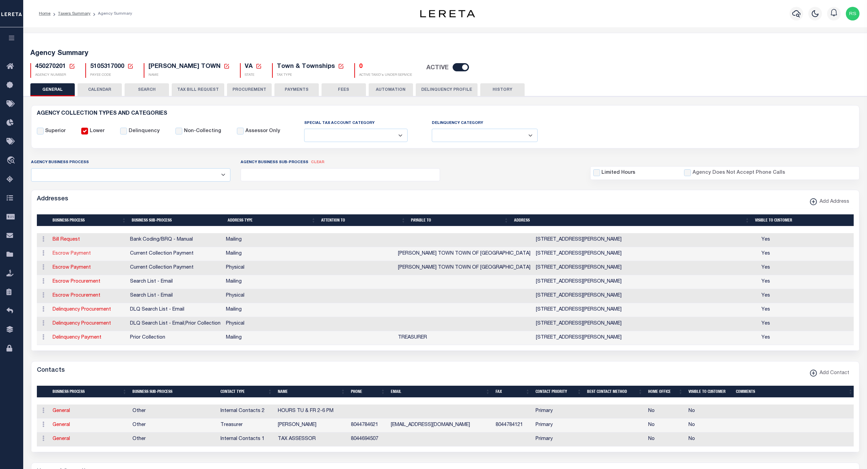
click at [79, 255] on link "Escrow Payment" at bounding box center [72, 253] width 38 height 5
select select "1"
checkbox input "false"
select select
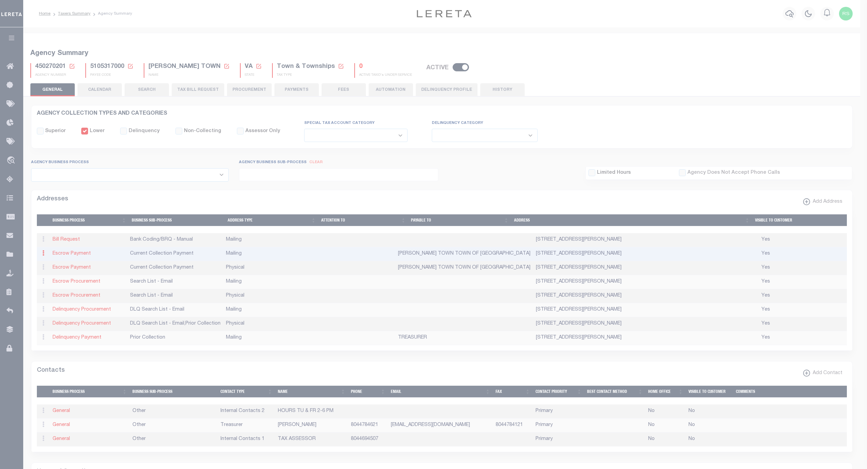
type input "P.O BOX 309"
type input "MCKENNEY"
select select "VA"
type input "23872"
checkbox input "true"
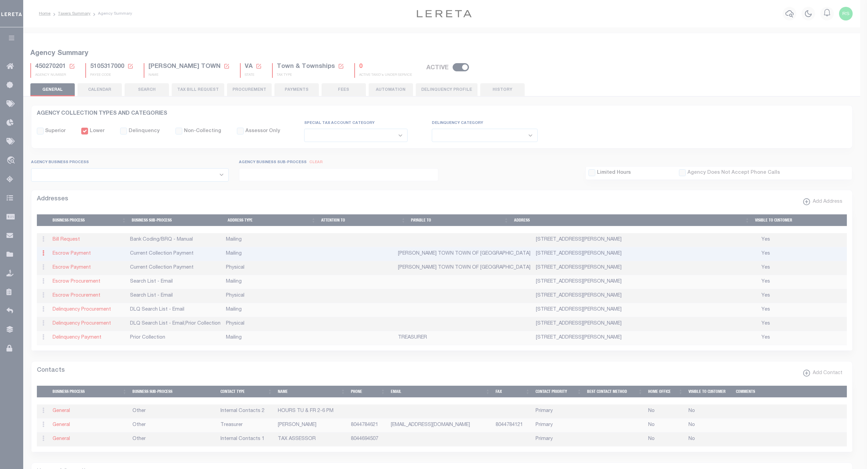
type input "MCKENNEY TOWN TOWN OF MCKENNEY"
select select "3"
select select "11"
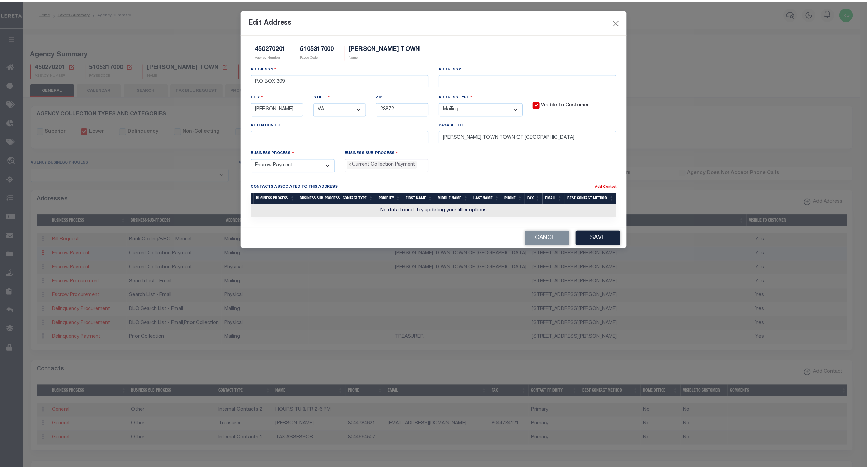
scroll to position [6, 0]
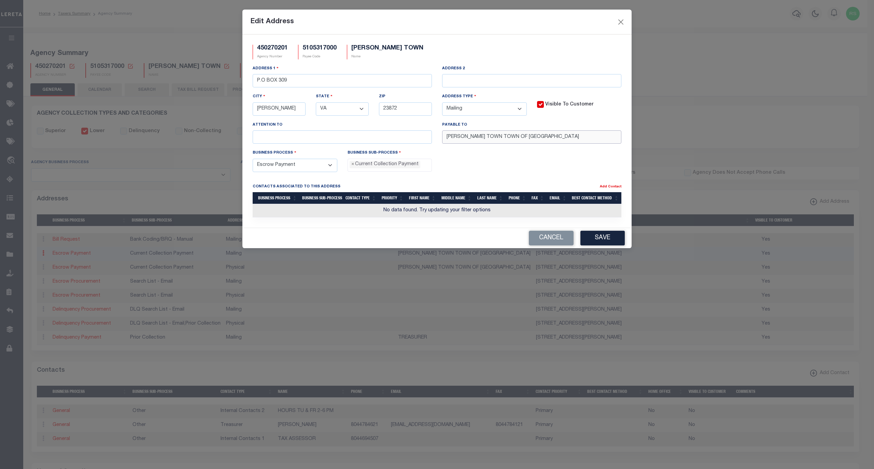
drag, startPoint x: 581, startPoint y: 140, endPoint x: 596, endPoint y: 138, distance: 15.1
click at [582, 139] on input "MCKENNEY TOWN TOWN OF MCKENNEY" at bounding box center [531, 136] width 179 height 13
drag, startPoint x: 597, startPoint y: 138, endPoint x: 409, endPoint y: 131, distance: 188.3
click at [409, 131] on div "Address 1 P.O BOX 309 Address 2 City MCKENNEY State - Select - AK AL AR AZ CA C…" at bounding box center [437, 107] width 379 height 84
paste input "text"
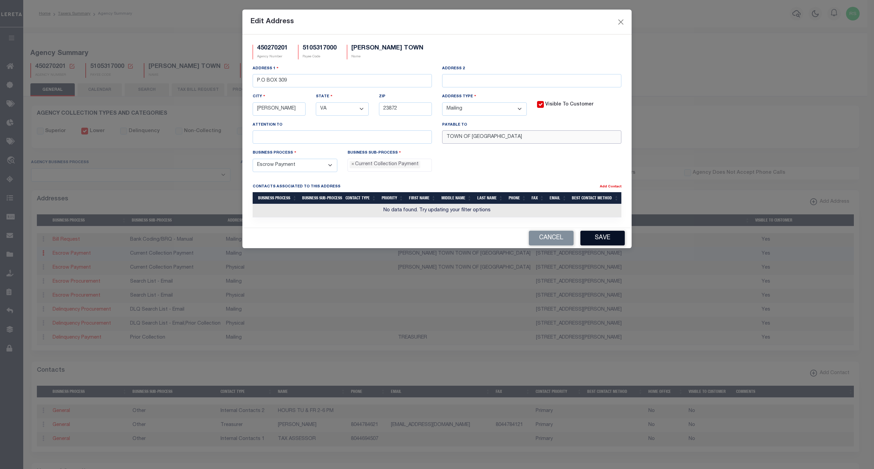
type input "TOWN OF MCKENNEY"
click at [603, 241] on button "Save" at bounding box center [603, 238] width 44 height 15
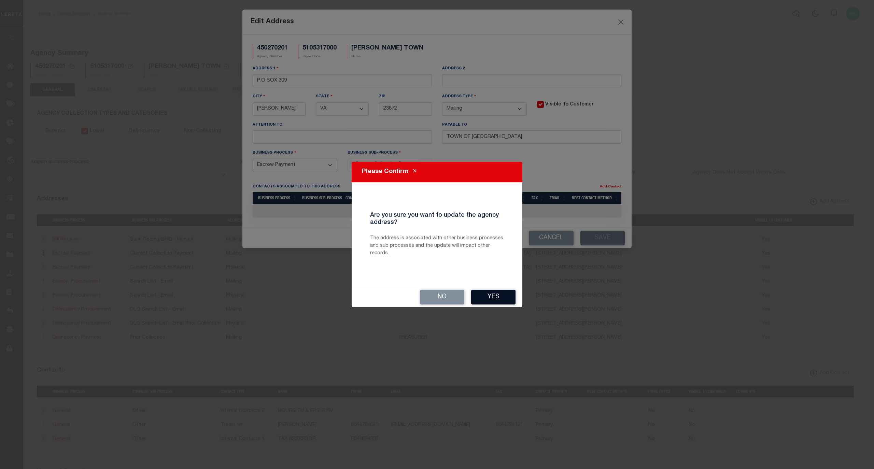
click at [496, 302] on button "Yes" at bounding box center [493, 297] width 44 height 15
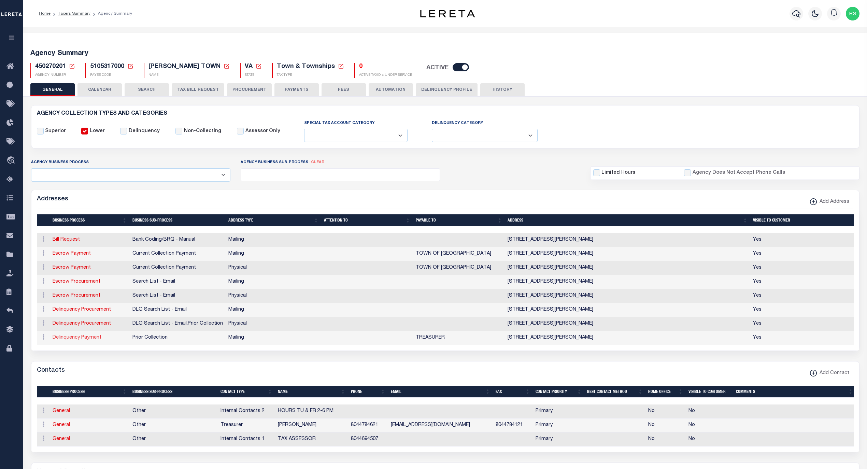
click at [85, 339] on link "Delinquency Payment" at bounding box center [77, 337] width 49 height 5
select select
select select "1"
checkbox input "false"
select select
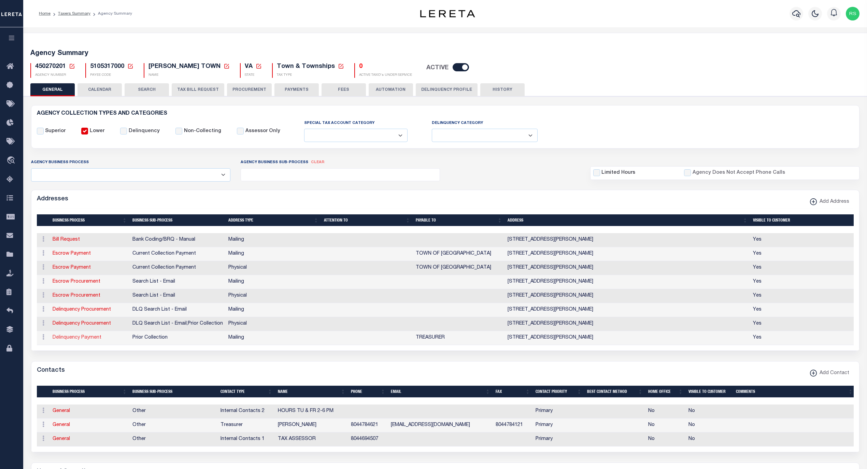
select select
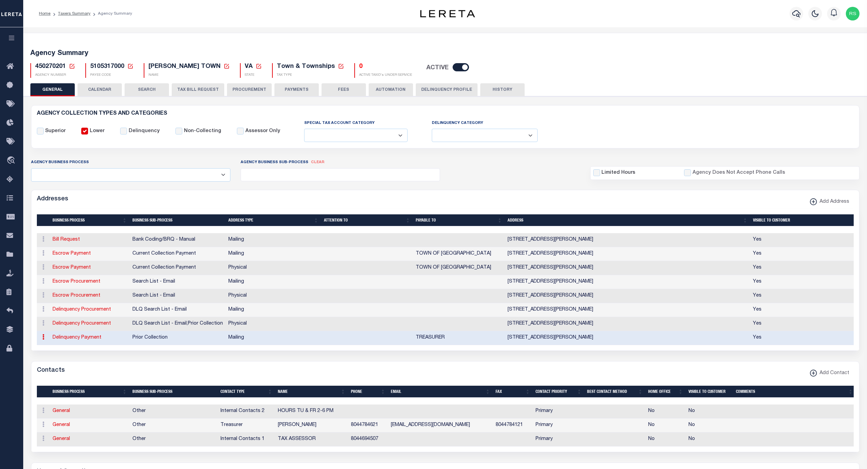
type input "P.O BOX 309"
type input "MCKENNEY"
select select "VA"
type input "23872"
checkbox input "true"
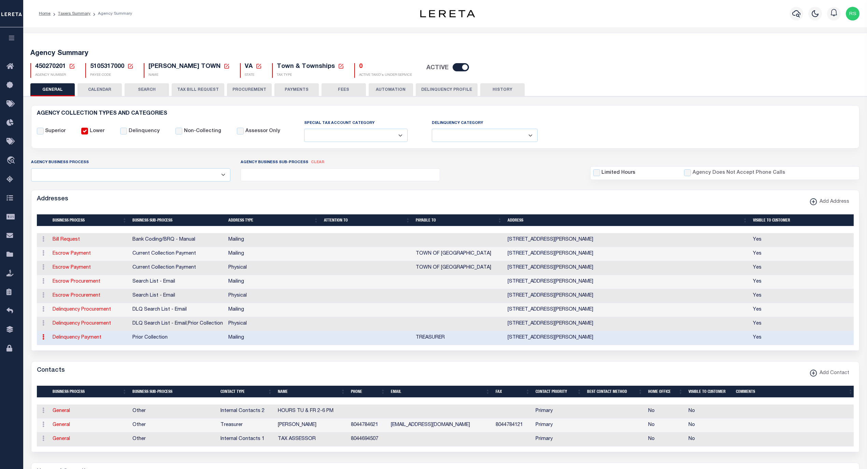
type input "TREASURER"
select select "5"
select select "27"
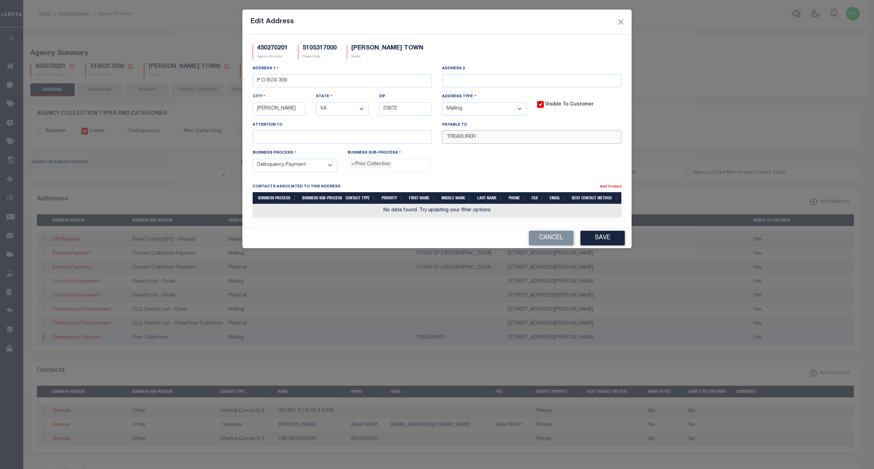
click at [499, 138] on input "TREASURER" at bounding box center [531, 136] width 179 height 13
drag, startPoint x: 551, startPoint y: 138, endPoint x: 386, endPoint y: 136, distance: 165.0
click at [386, 136] on div "Address 1 P.O BOX 309 Address 2 City MCKENNEY State - Select - AK AL AR AZ CA C…" at bounding box center [437, 107] width 379 height 84
paste input "OWN OF MCKENNEY"
type input "TOWN OF MCKENNEY"
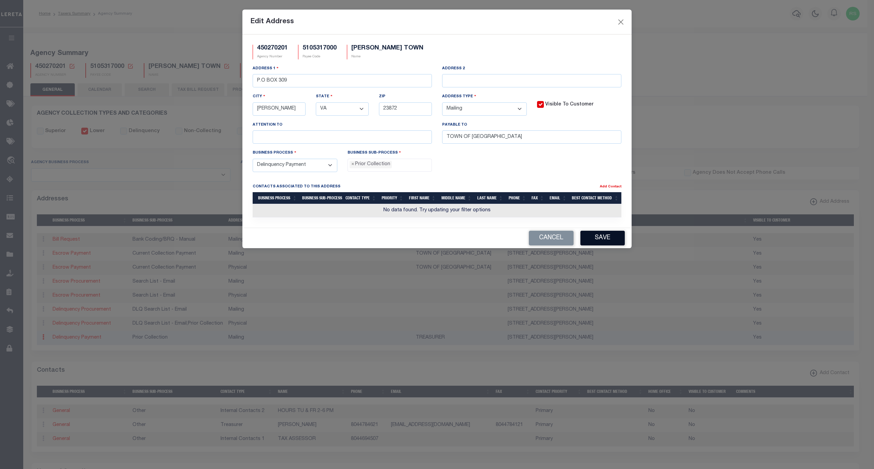
click at [593, 240] on button "Save" at bounding box center [603, 238] width 44 height 15
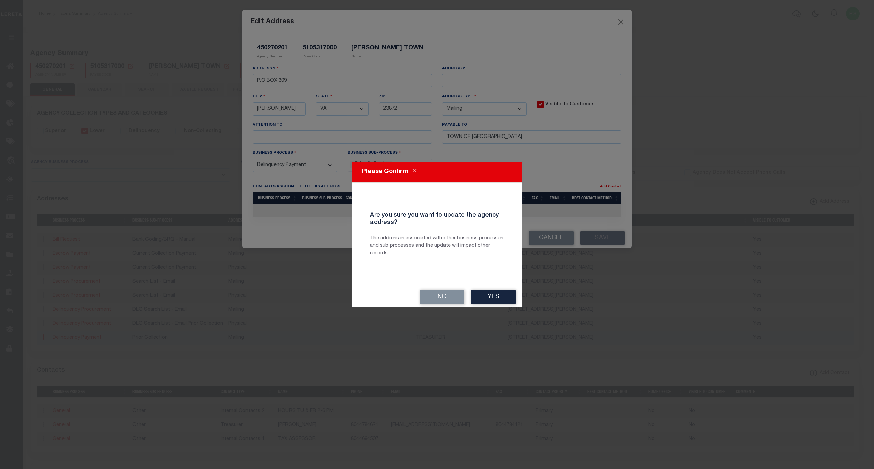
drag, startPoint x: 503, startPoint y: 294, endPoint x: 510, endPoint y: 300, distance: 8.5
click at [503, 294] on button "Yes" at bounding box center [493, 297] width 44 height 15
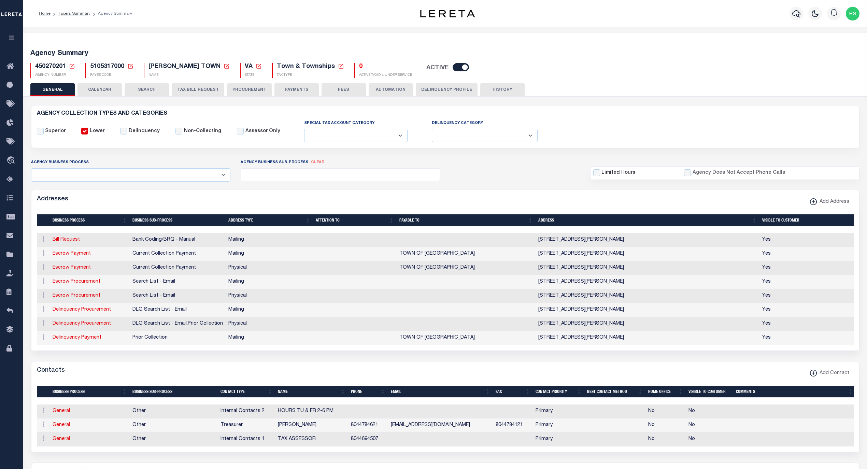
click at [303, 89] on button "PAYMENTS" at bounding box center [297, 89] width 44 height 13
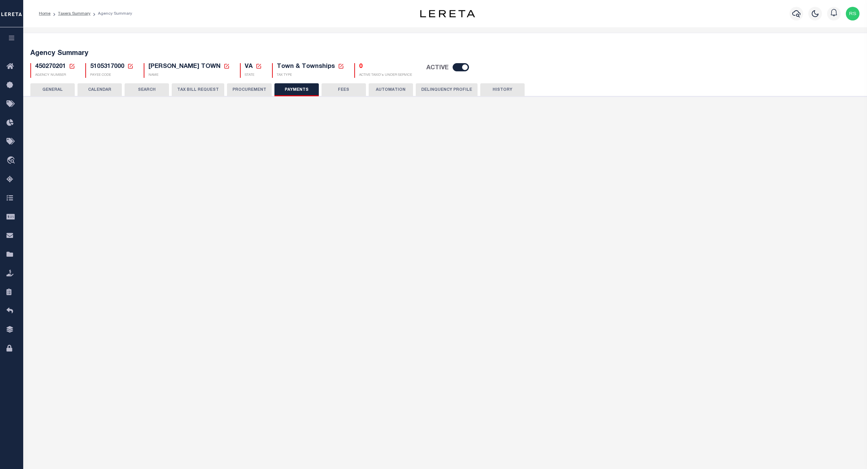
click at [334, 89] on button "FEES" at bounding box center [344, 89] width 44 height 13
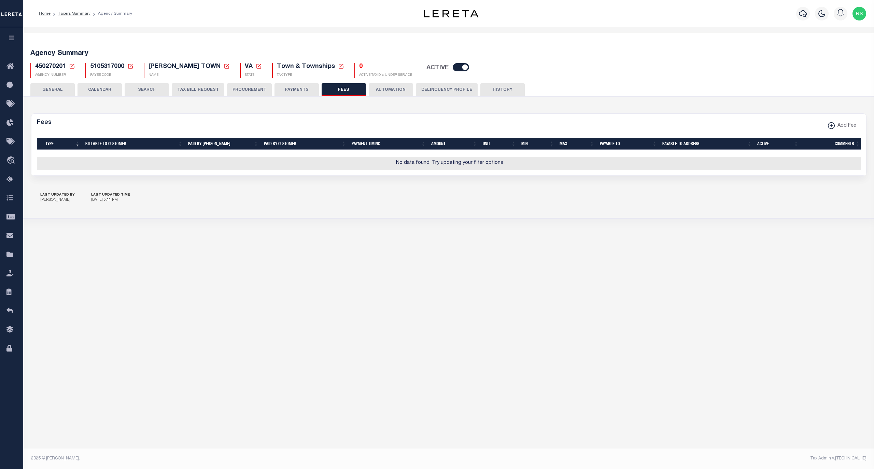
click at [51, 86] on button "GENERAL" at bounding box center [52, 89] width 44 height 13
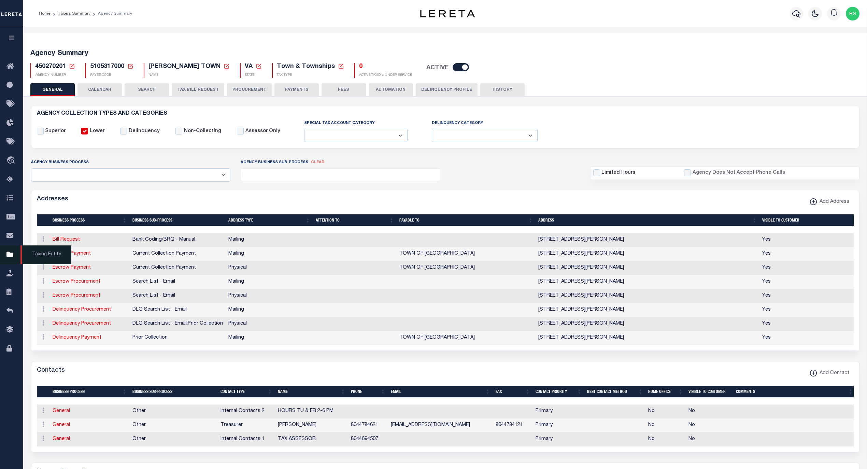
click at [36, 258] on span "Taxing Entity" at bounding box center [45, 255] width 51 height 19
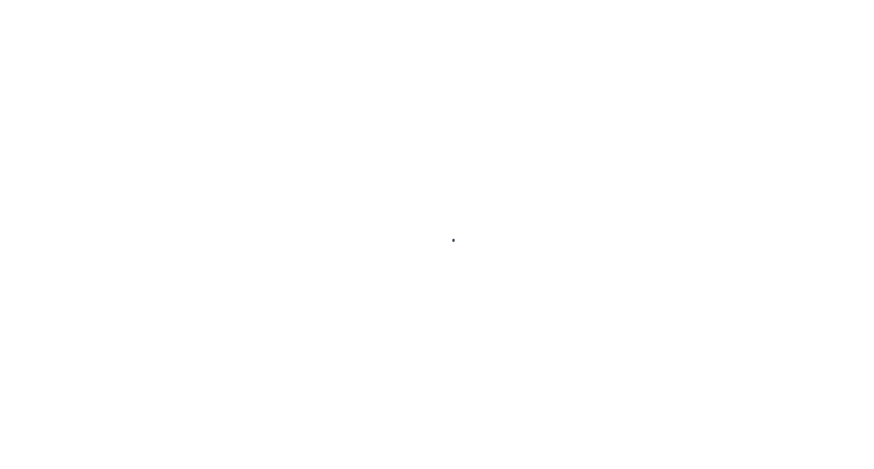
select select
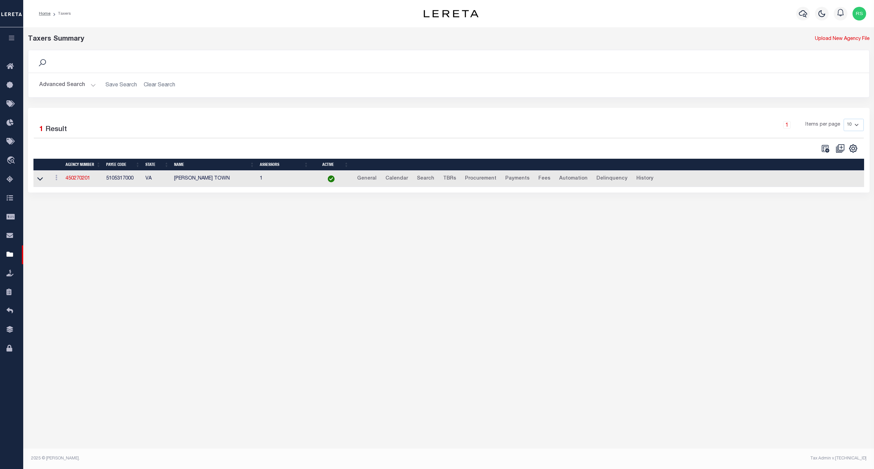
click at [63, 84] on button "Advanced Search" at bounding box center [67, 85] width 57 height 13
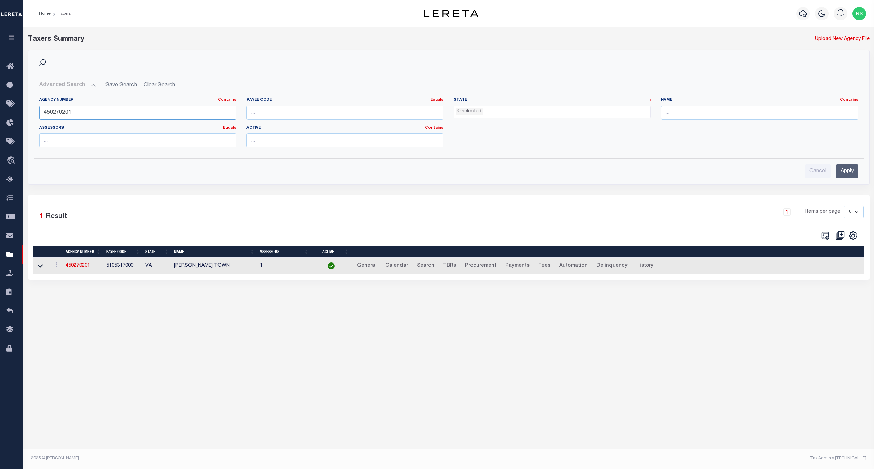
click at [73, 107] on input "450270201" at bounding box center [137, 113] width 197 height 14
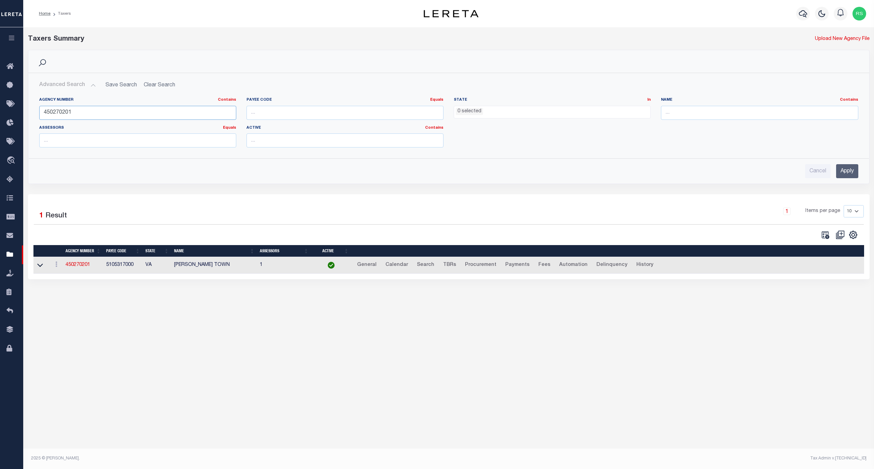
paste input "1800804"
type input "180080401"
click at [841, 169] on input "Apply" at bounding box center [847, 171] width 22 height 14
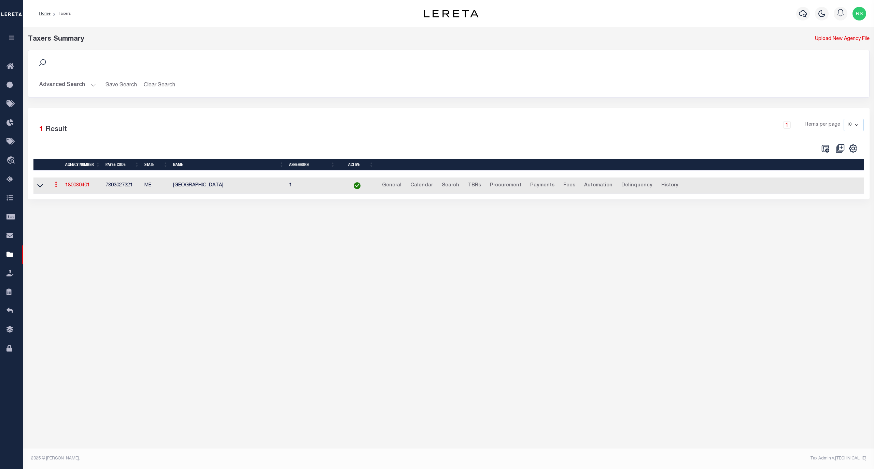
click at [56, 187] on icon at bounding box center [56, 184] width 2 height 5
click at [72, 209] on link "Clone agency" at bounding box center [76, 207] width 47 height 11
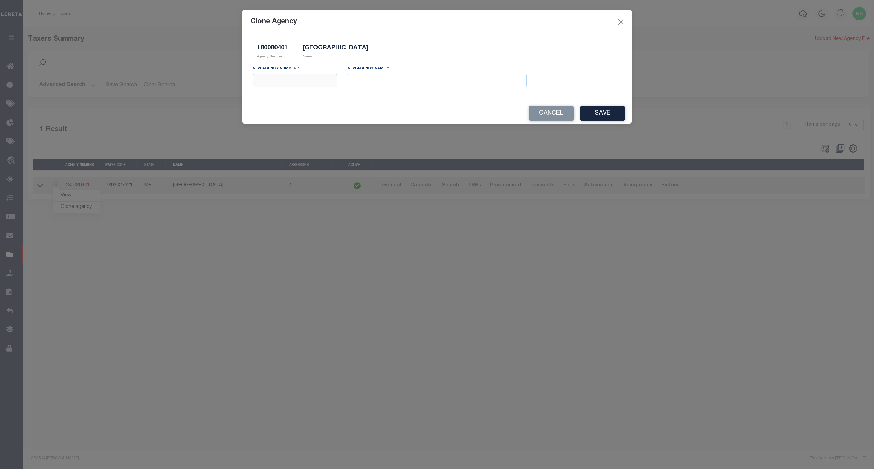
click at [309, 87] on input "text" at bounding box center [295, 80] width 85 height 13
click at [309, 84] on input "text" at bounding box center [295, 80] width 85 height 13
type input "180081801"
click at [447, 80] on input "text" at bounding box center [437, 80] width 179 height 13
paste input "[GEOGRAPHIC_DATA]"
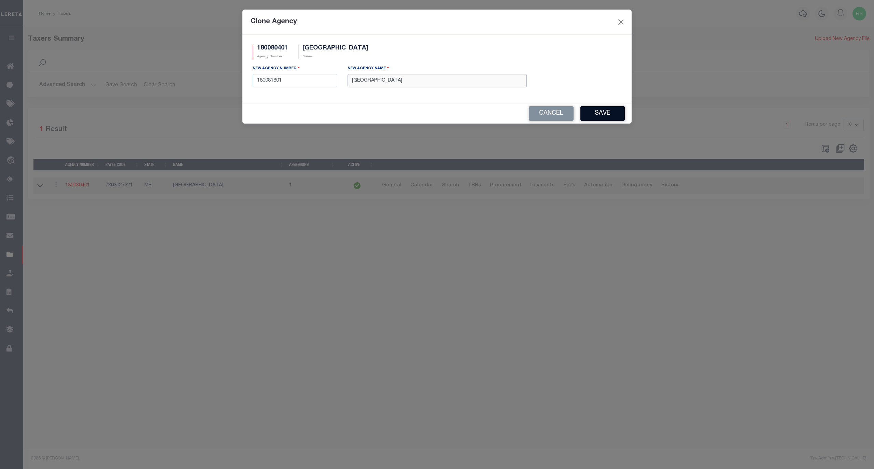
type input "[GEOGRAPHIC_DATA]"
click at [598, 114] on button "Save" at bounding box center [603, 113] width 44 height 15
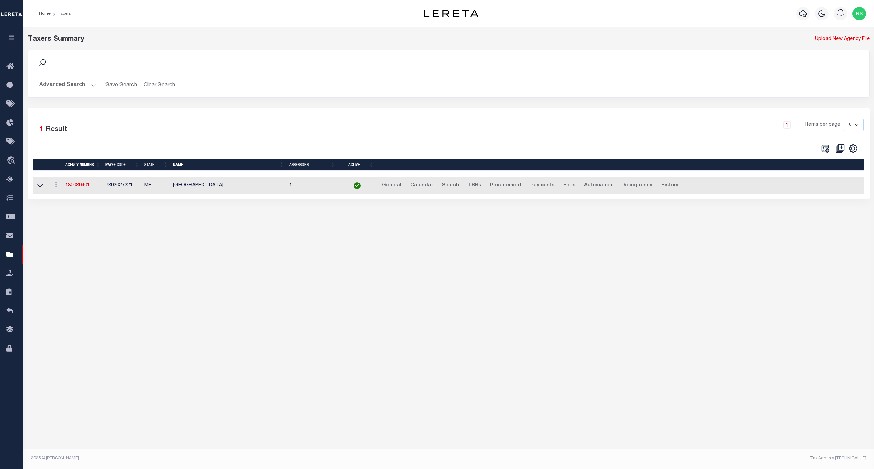
click at [69, 86] on button "Advanced Search" at bounding box center [67, 85] width 57 height 13
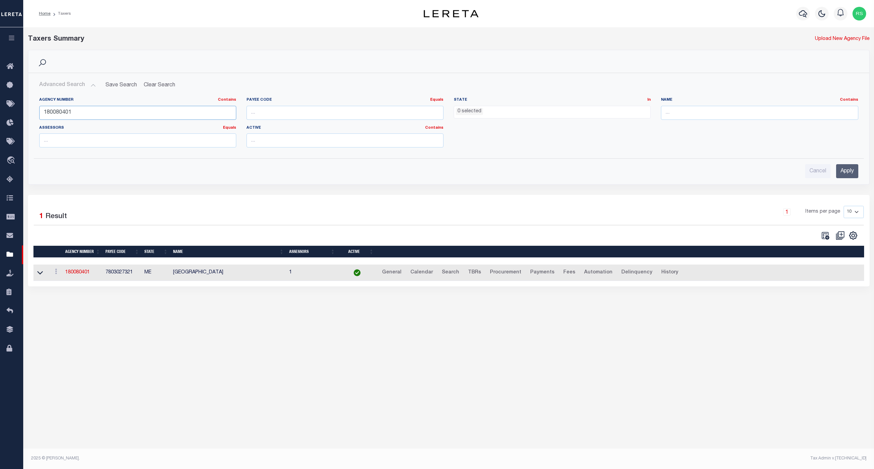
click at [70, 115] on input "180080401" at bounding box center [137, 113] width 197 height 14
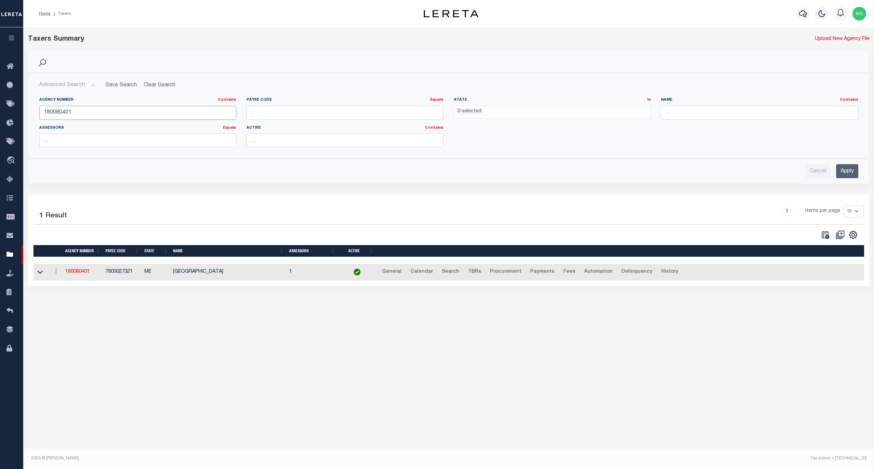
paste input "SQUIRREL I"
drag, startPoint x: 110, startPoint y: 113, endPoint x: 4, endPoint y: 114, distance: 105.5
click at [4, 114] on div "Home Taxers Profile" at bounding box center [437, 225] width 874 height 450
paste input "180081801"
type input "180081801"
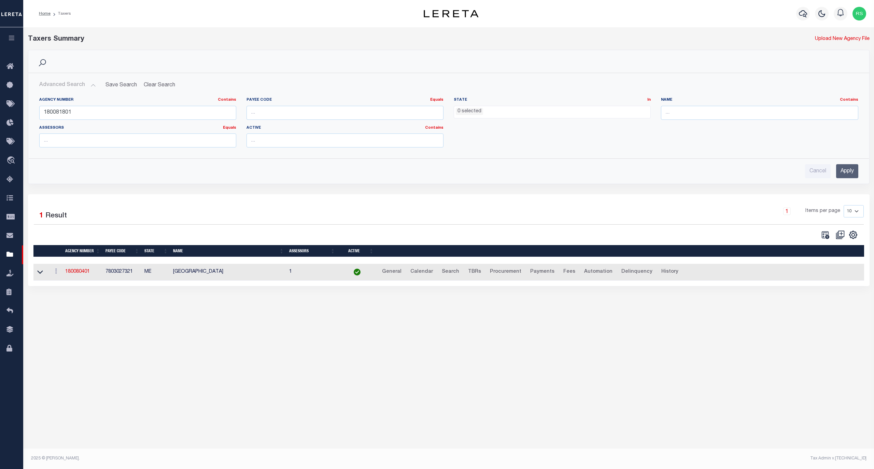
click at [848, 173] on input "Apply" at bounding box center [847, 171] width 22 height 14
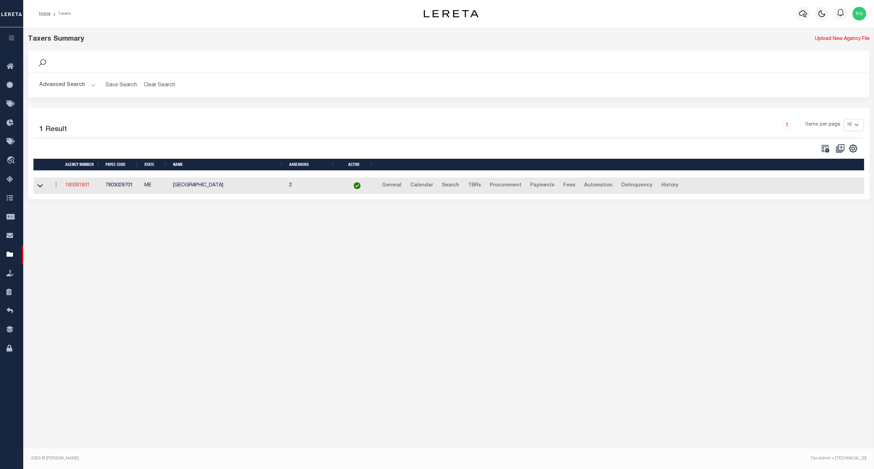
click at [76, 187] on link "180081801" at bounding box center [77, 185] width 25 height 5
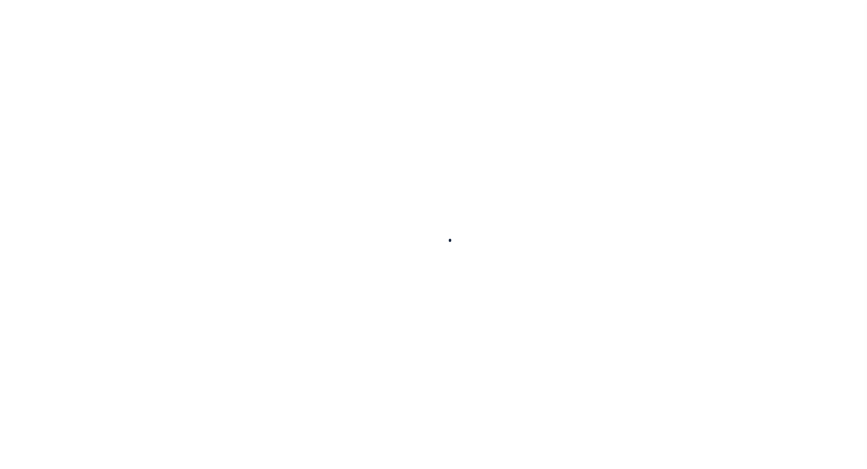
select select
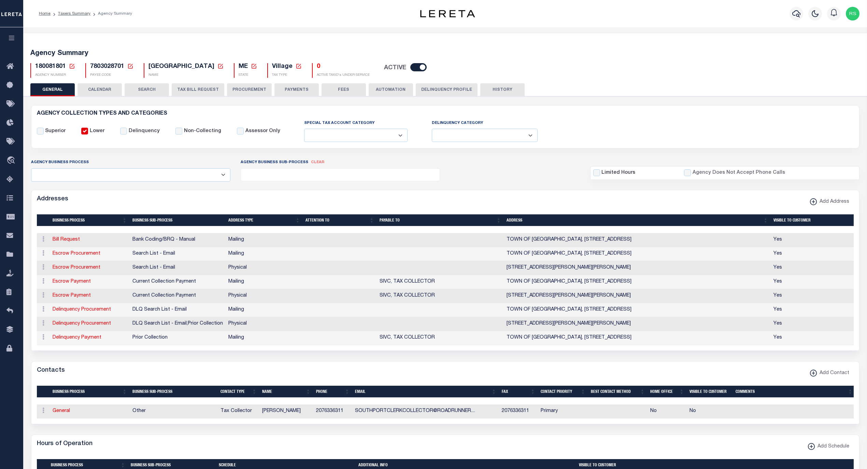
click at [296, 88] on button "PAYMENTS" at bounding box center [297, 89] width 44 height 13
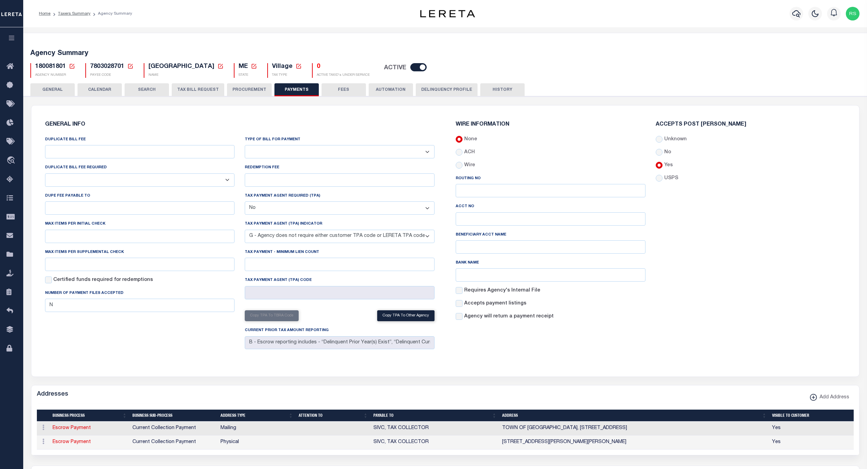
click at [298, 152] on select "Bar-Coded Tax Statement Print Tax Bills from Web. No DBF Required. Memo Bill Or…" at bounding box center [340, 151] width 190 height 13
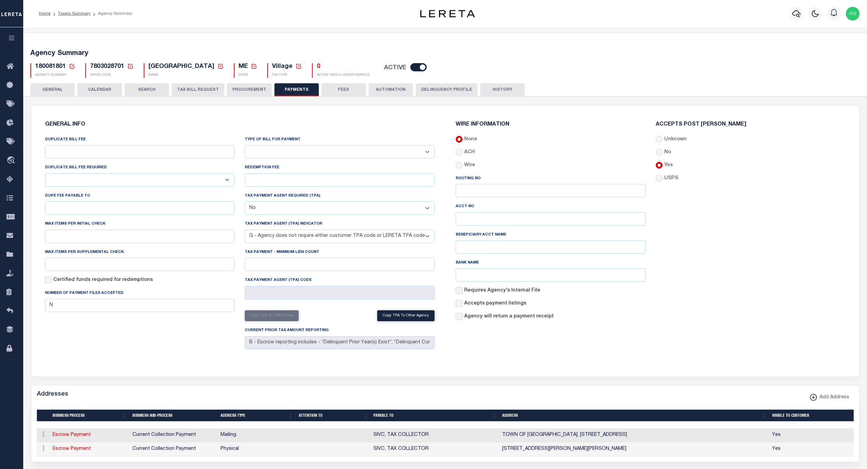
select select "35"
click at [245, 145] on select "Bar-Coded Tax Statement Print Tax Bills from Web. No DBF Required. Memo Bill Or…" at bounding box center [340, 151] width 190 height 13
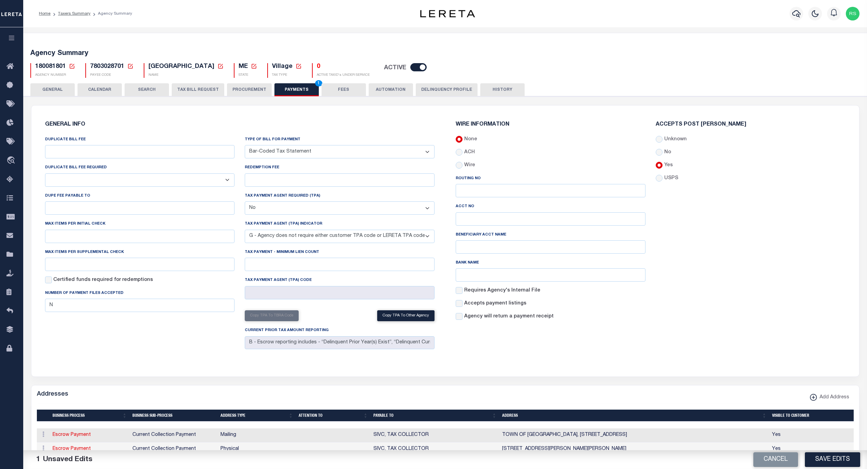
click at [306, 123] on h6 "GENERAL INFO" at bounding box center [240, 125] width 390 height 6
click at [826, 460] on button "Save Edits" at bounding box center [832, 460] width 55 height 15
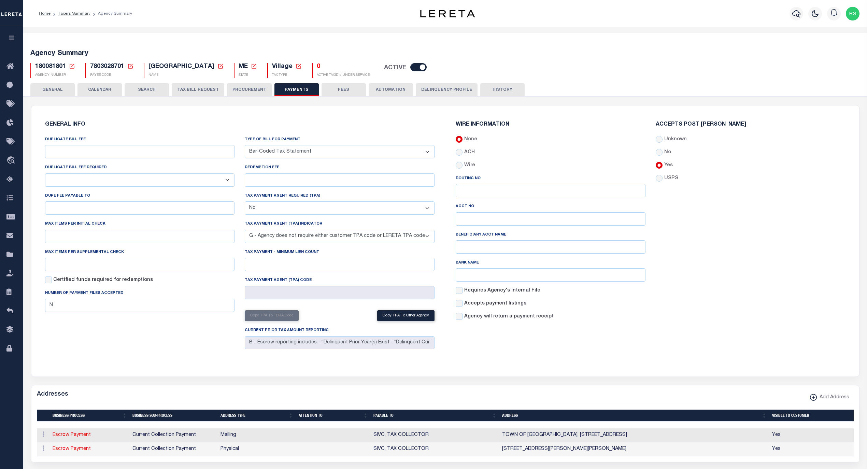
click at [302, 67] on icon at bounding box center [299, 66] width 6 height 6
click at [355, 97] on select "- Tax Type - Assessments Bonds Borough Central Collection Agency City Conversio…" at bounding box center [328, 98] width 114 height 13
select select "1"
click at [288, 93] on select "- Tax Type - Assessments Bonds Borough Central Collection Agency City Conversio…" at bounding box center [328, 98] width 114 height 13
click at [352, 119] on button "Save" at bounding box center [335, 116] width 34 height 13
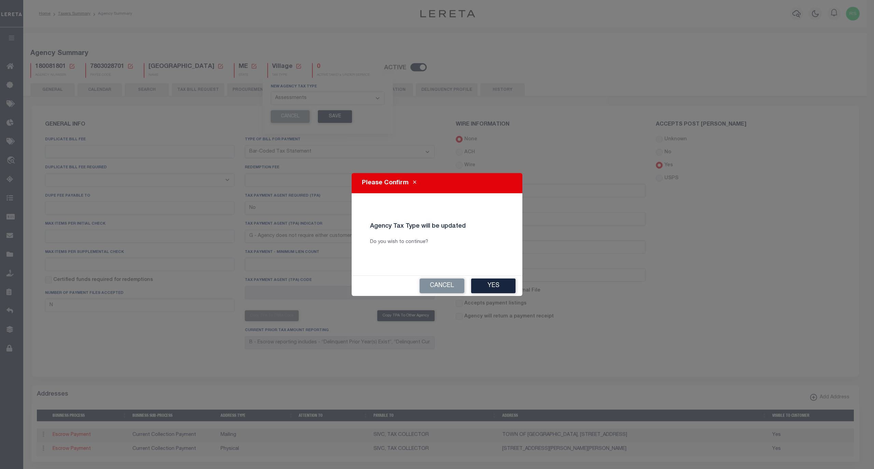
click at [492, 286] on button "Yes" at bounding box center [493, 286] width 44 height 15
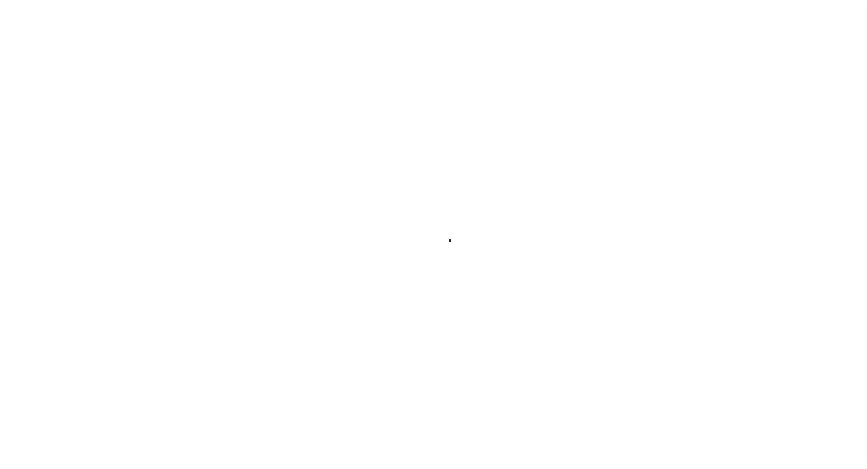
select select "35"
select select "false"
select select "7"
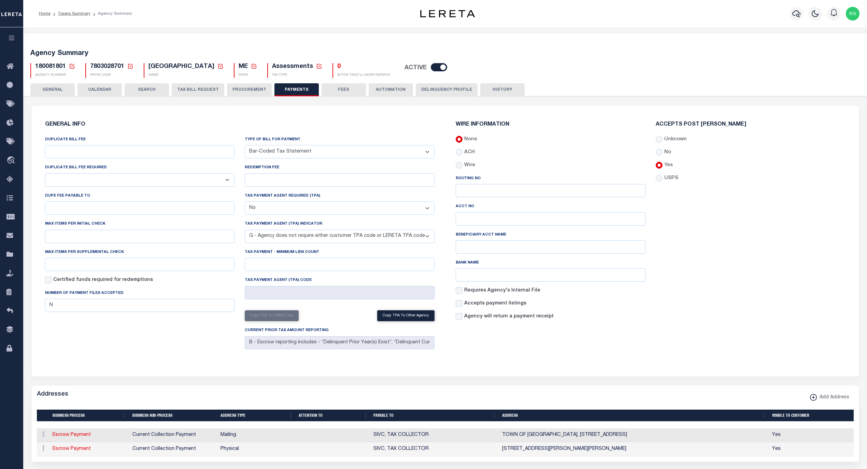
click at [350, 91] on button "FEES" at bounding box center [344, 89] width 44 height 13
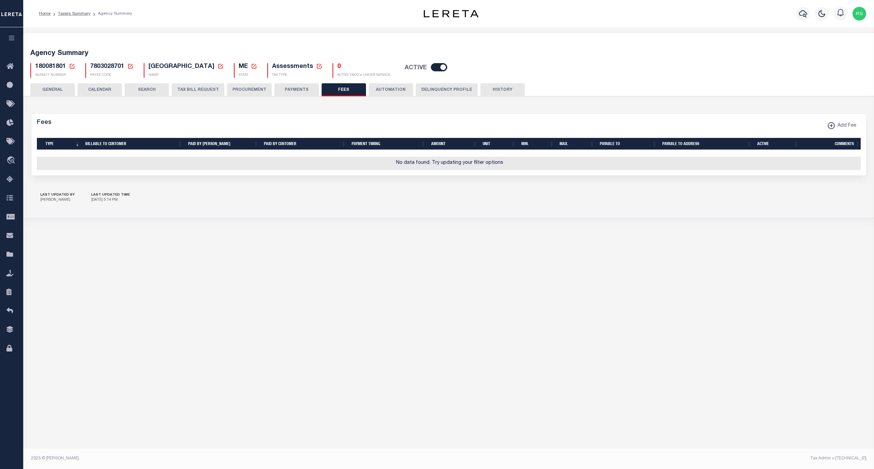
click at [61, 91] on button "GENERAL" at bounding box center [52, 89] width 44 height 13
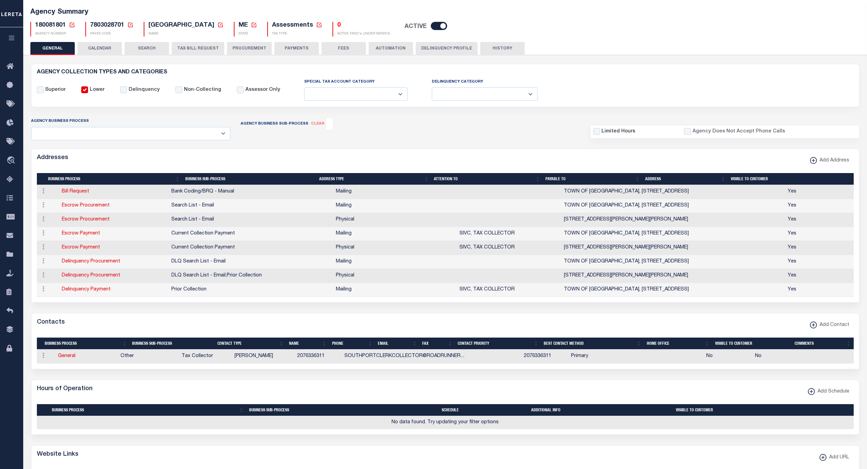
scroll to position [38, 0]
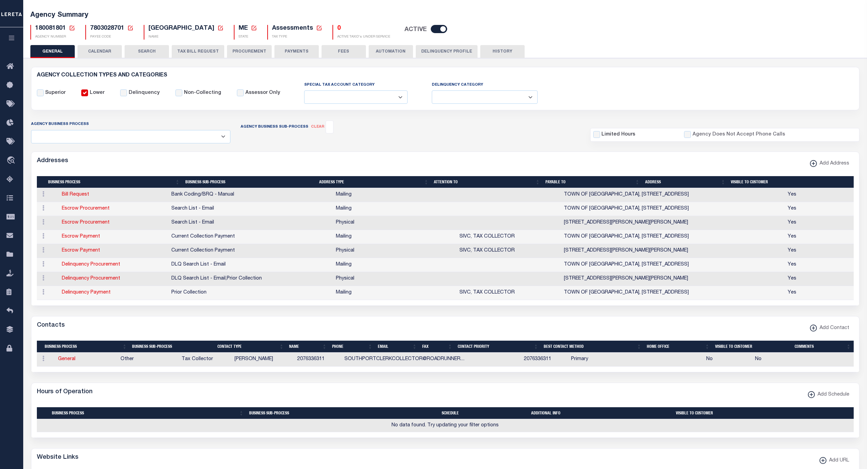
click at [107, 27] on span "7803028701" at bounding box center [107, 28] width 34 height 6
click at [34, 255] on span "Taxing Entity" at bounding box center [45, 255] width 51 height 19
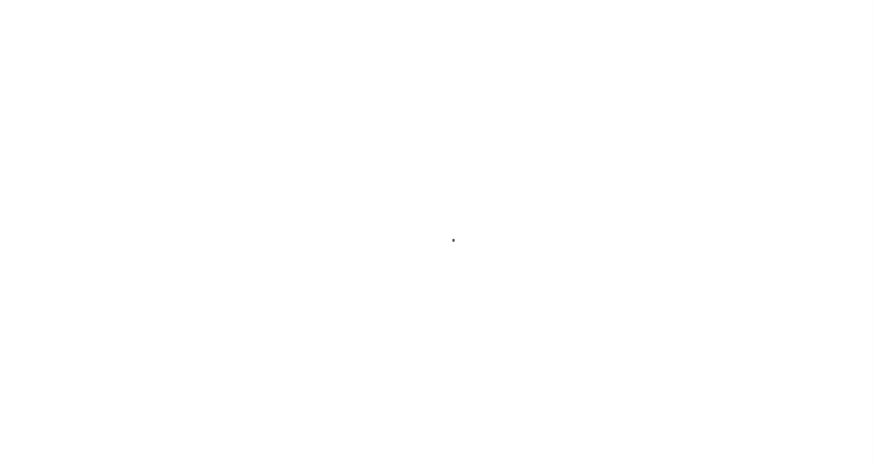
select select
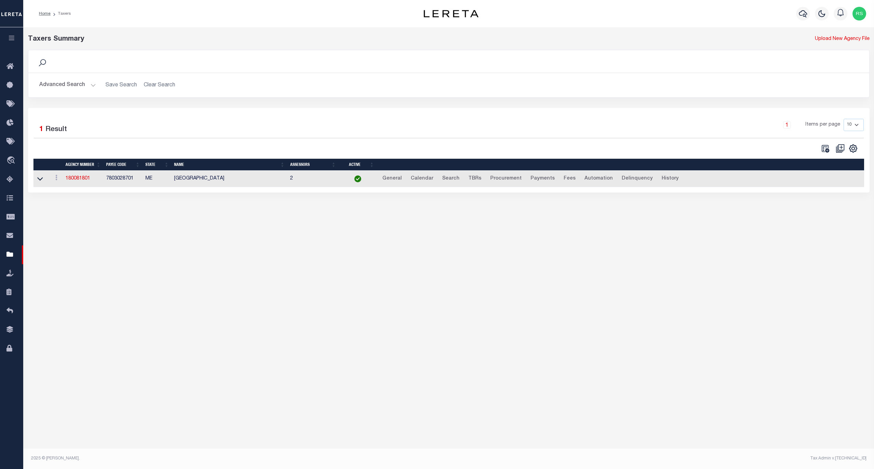
click at [66, 87] on button "Advanced Search" at bounding box center [67, 85] width 57 height 13
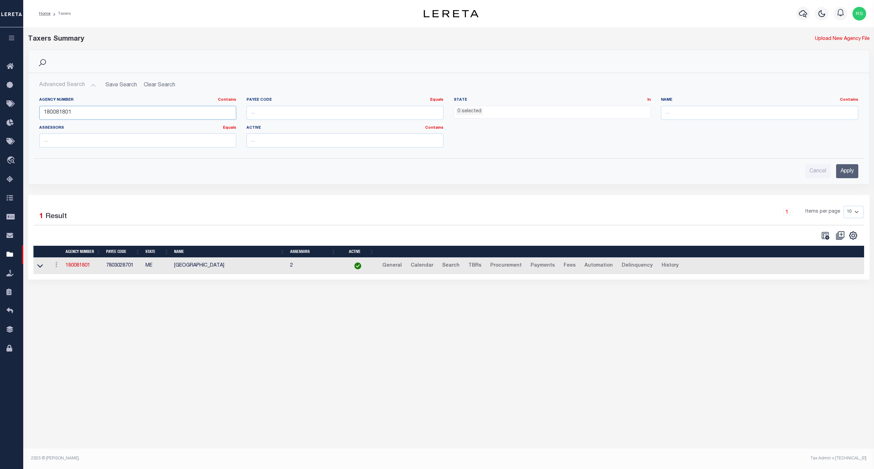
click at [76, 113] on input "180081801" at bounding box center [137, 113] width 197 height 14
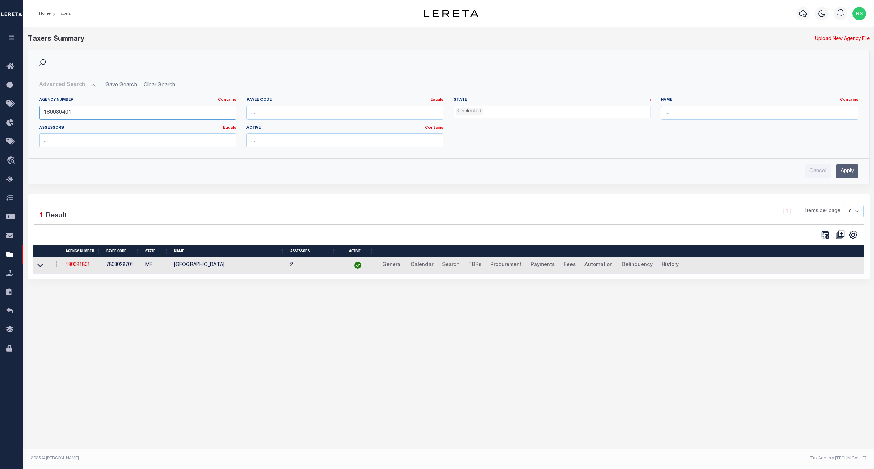
type input "180080401"
click at [846, 174] on input "Apply" at bounding box center [847, 171] width 22 height 14
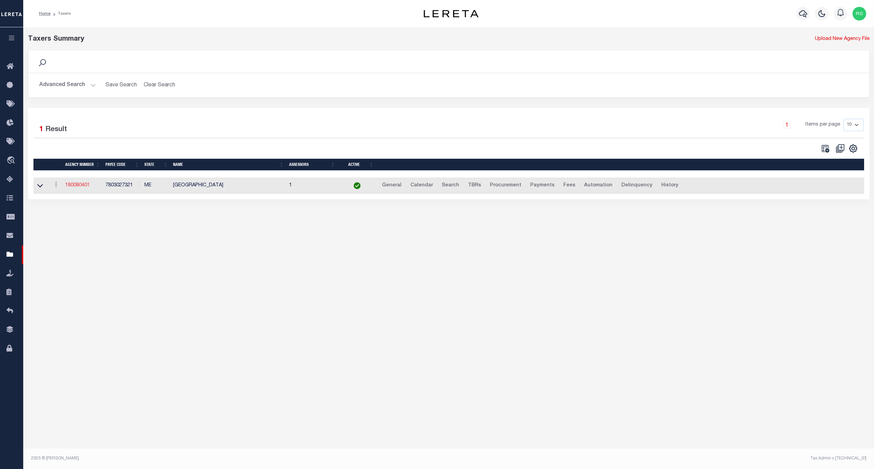
click at [81, 186] on link "180080401" at bounding box center [77, 185] width 25 height 5
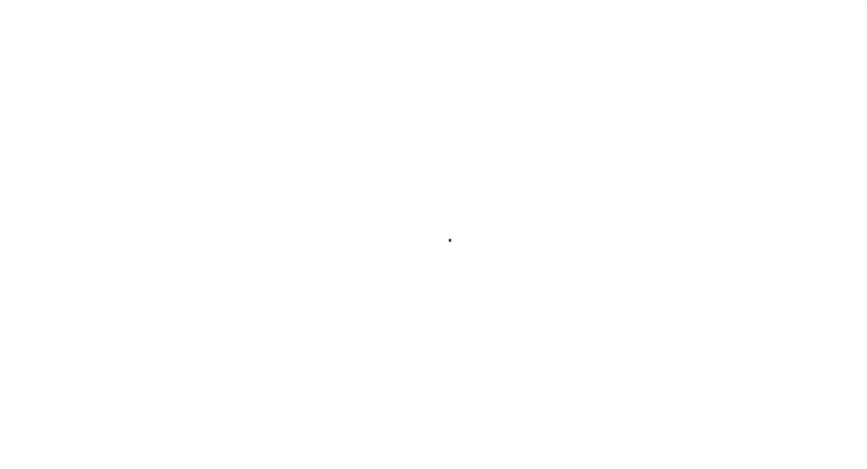
select select
checkbox input "false"
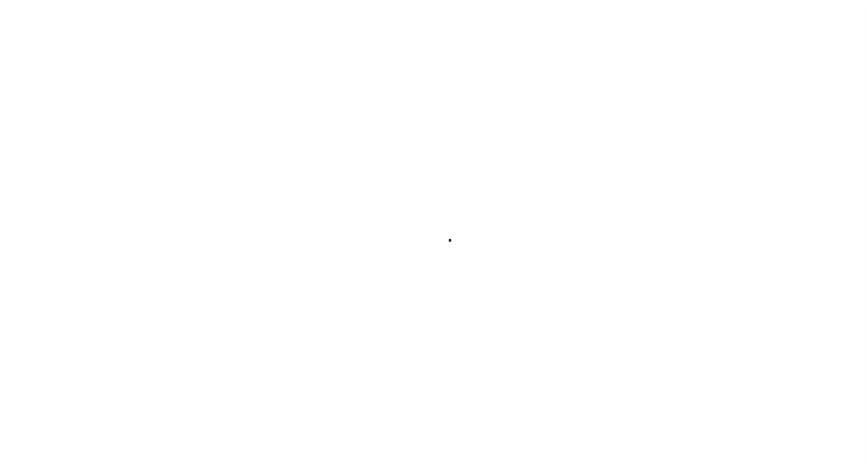
checkbox input "false"
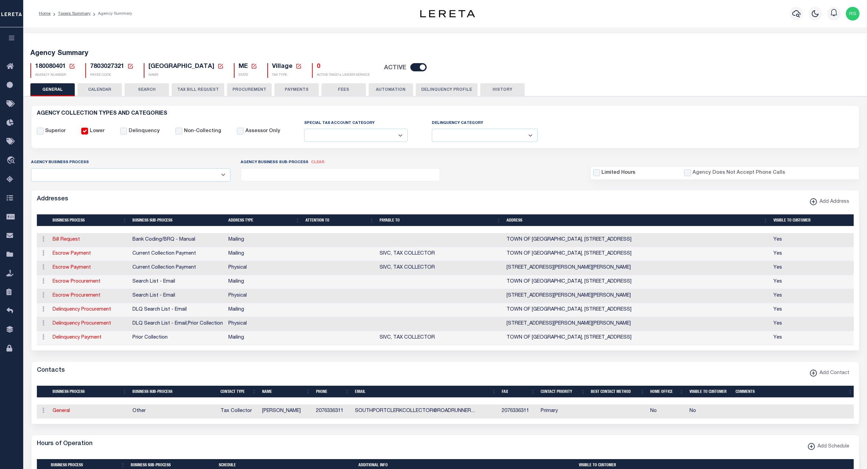
click at [427, 66] on input "checkbox" at bounding box center [419, 67] width 16 height 8
checkbox input "false"
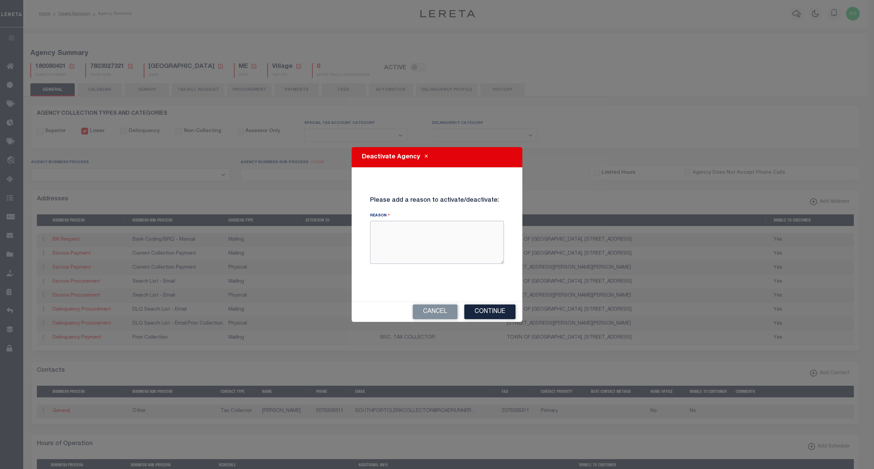
click at [449, 237] on textarea "Reason" at bounding box center [437, 242] width 134 height 43
click at [446, 237] on textarea "Reason" at bounding box center [437, 242] width 134 height 43
click at [449, 225] on textarea "Created 180081801" at bounding box center [437, 242] width 134 height 43
type textarea "Created 180081801 instead to match the change in mainframe"
click at [489, 312] on button "Continue" at bounding box center [489, 312] width 51 height 15
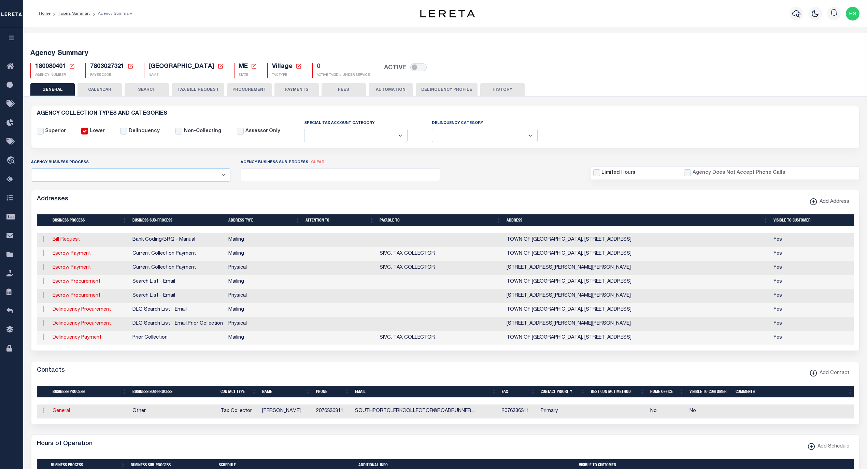
click at [224, 68] on icon at bounding box center [221, 66] width 6 height 6
click at [264, 92] on input "New Agency Name" at bounding box center [290, 90] width 81 height 13
paste input "SQUIRREL ISLAND VILLAGE (INACTIVE)"
type input "SQUIRREL ISLAND VILLAGE (INACTIVE)"
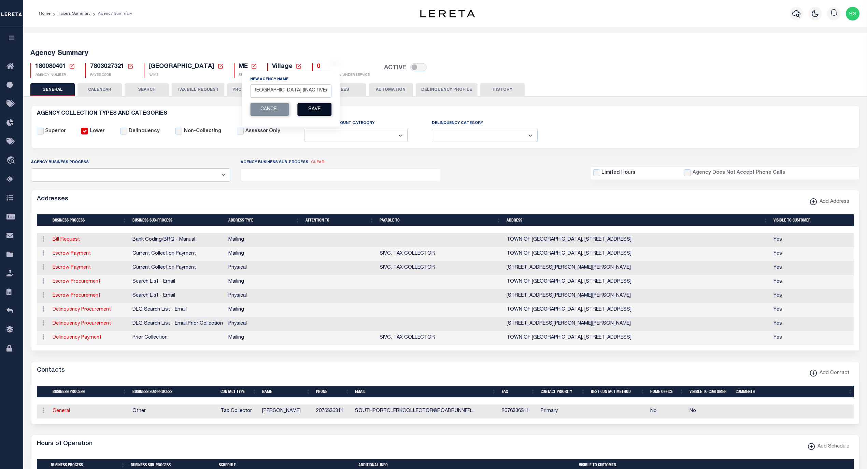
click at [321, 112] on button "Save" at bounding box center [314, 109] width 34 height 13
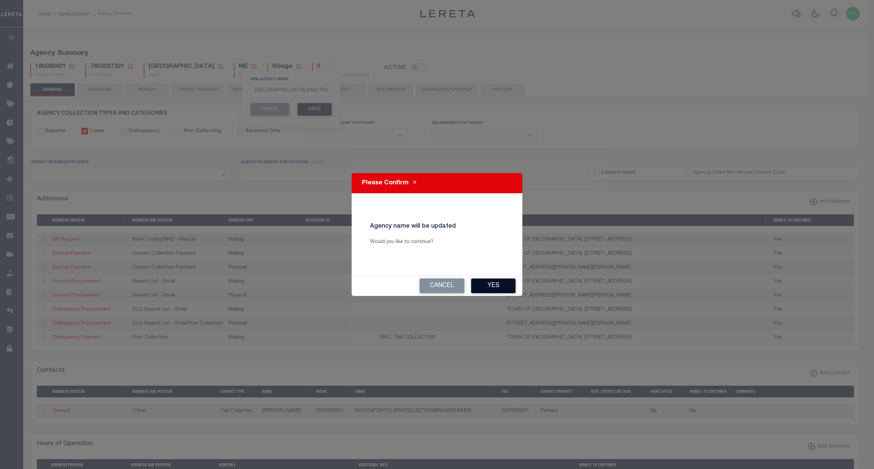
click at [495, 288] on button "Yes" at bounding box center [493, 286] width 44 height 15
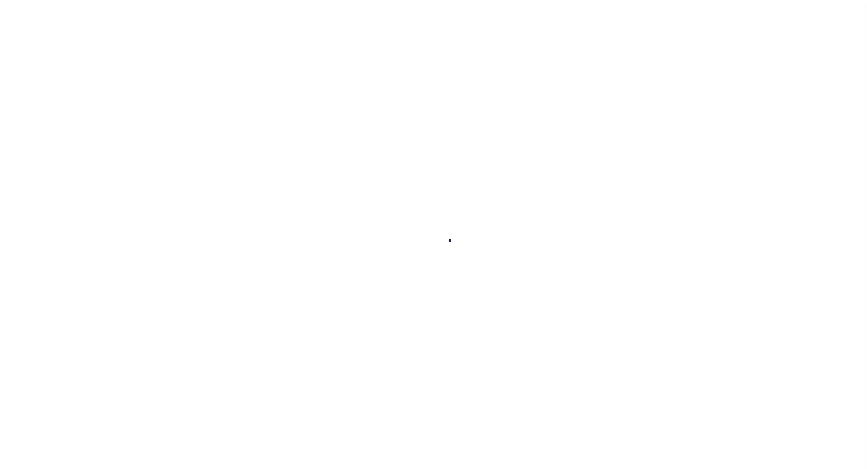
select select
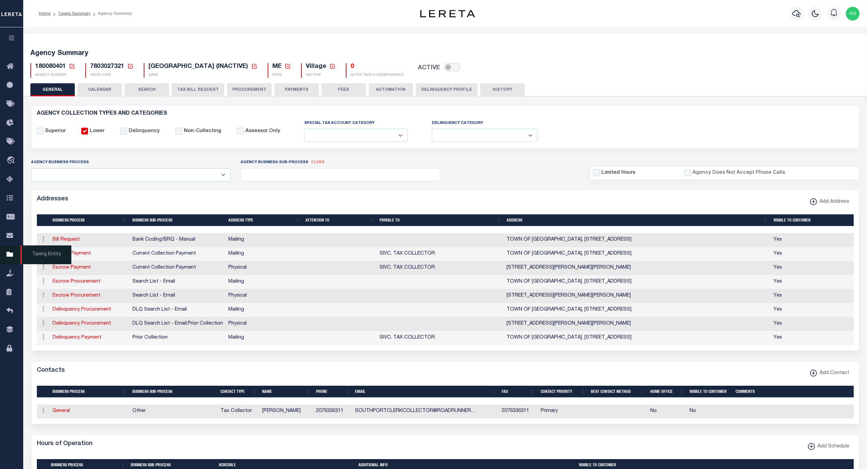
click at [35, 258] on span "Taxing Entity" at bounding box center [45, 255] width 51 height 19
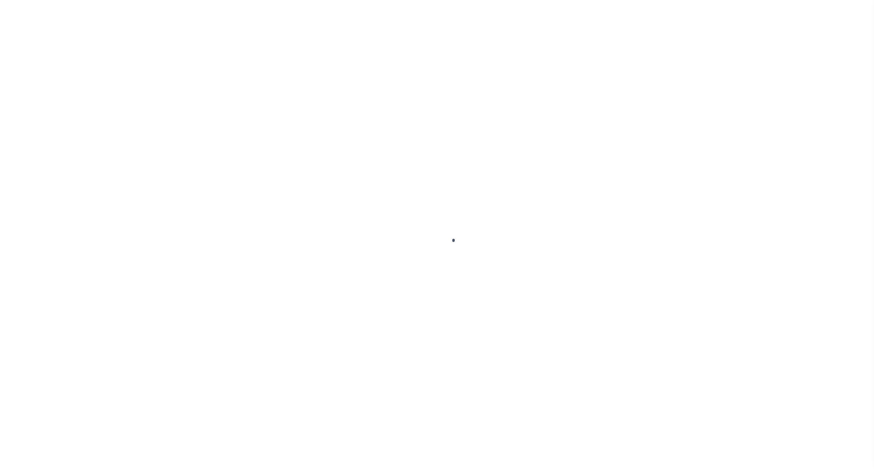
select select
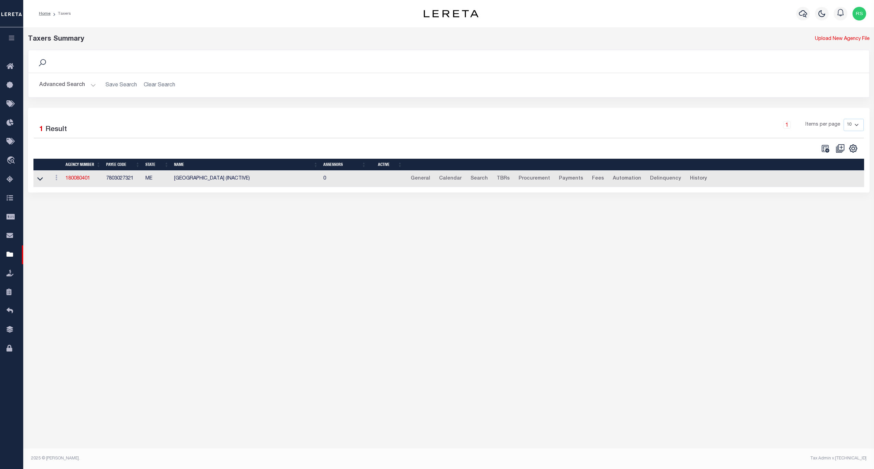
click at [60, 84] on button "Advanced Search" at bounding box center [67, 85] width 57 height 13
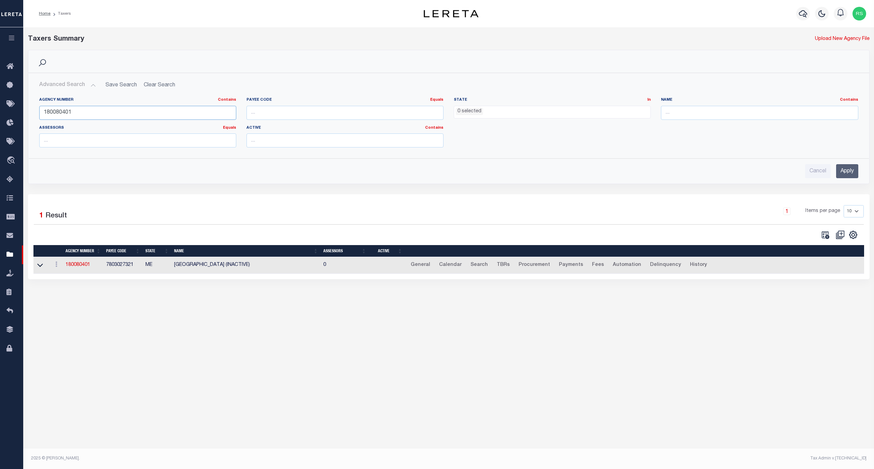
click at [79, 114] on input "180080401" at bounding box center [137, 113] width 197 height 14
type input "180081801"
click at [846, 171] on input "Apply" at bounding box center [847, 171] width 22 height 14
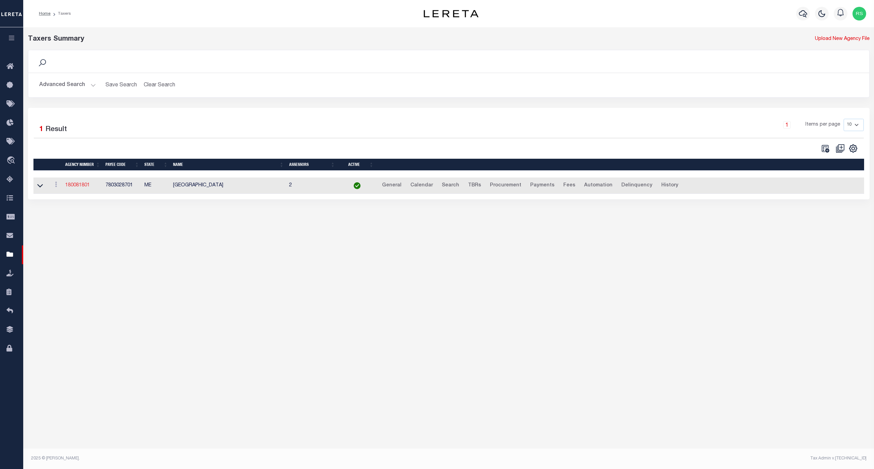
click at [74, 185] on link "180081801" at bounding box center [77, 185] width 25 height 5
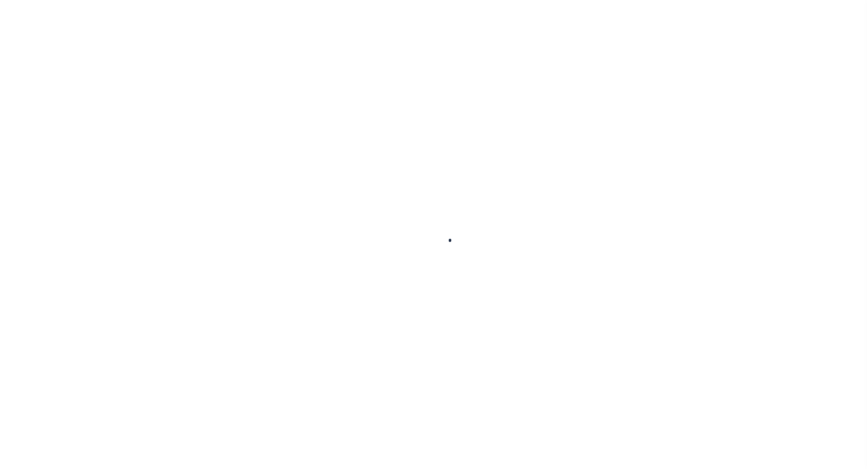
select select
